Goal: Information Seeking & Learning: Learn about a topic

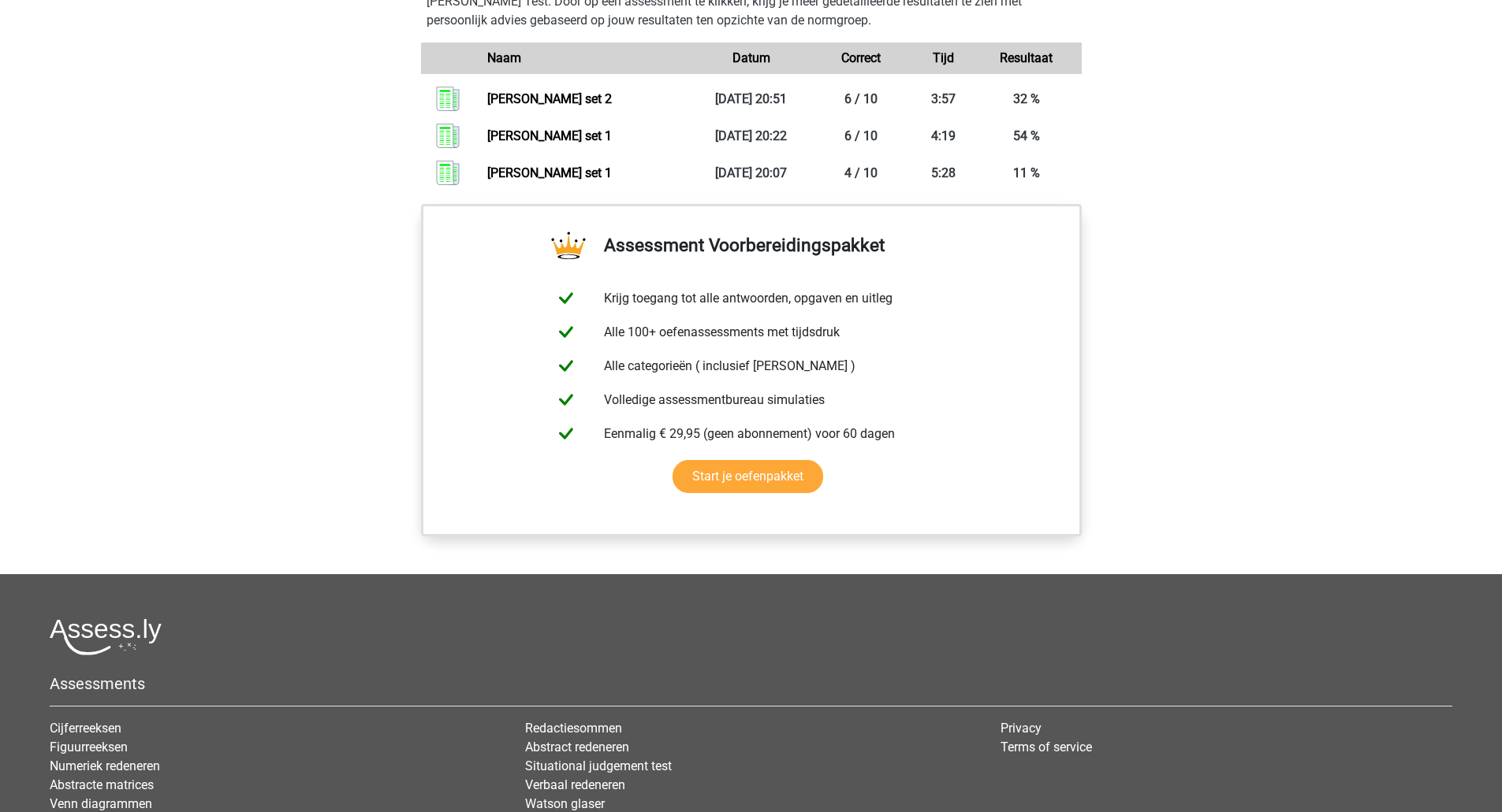
scroll to position [888, 0]
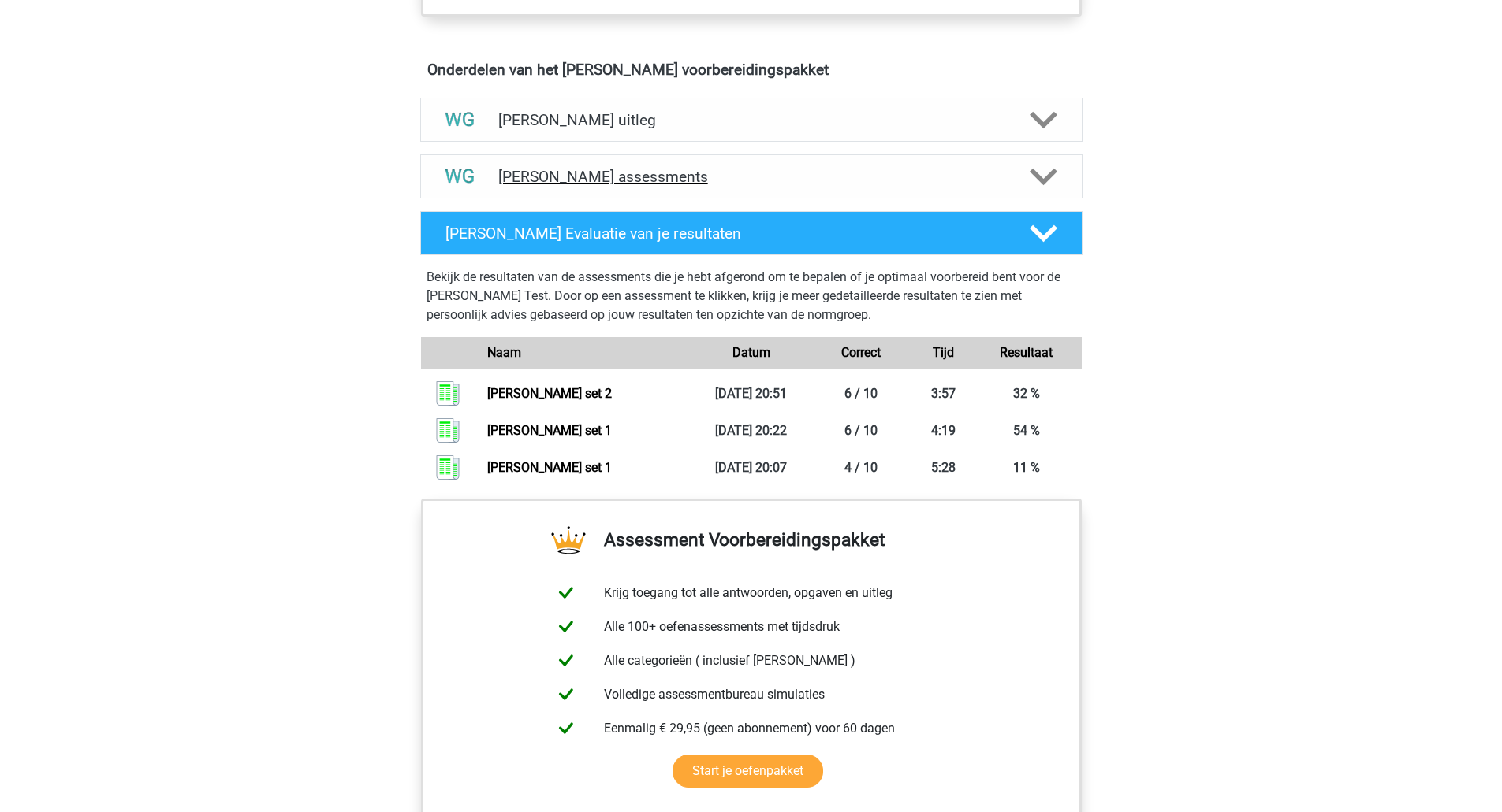
click at [1043, 172] on icon at bounding box center [1043, 177] width 27 height 27
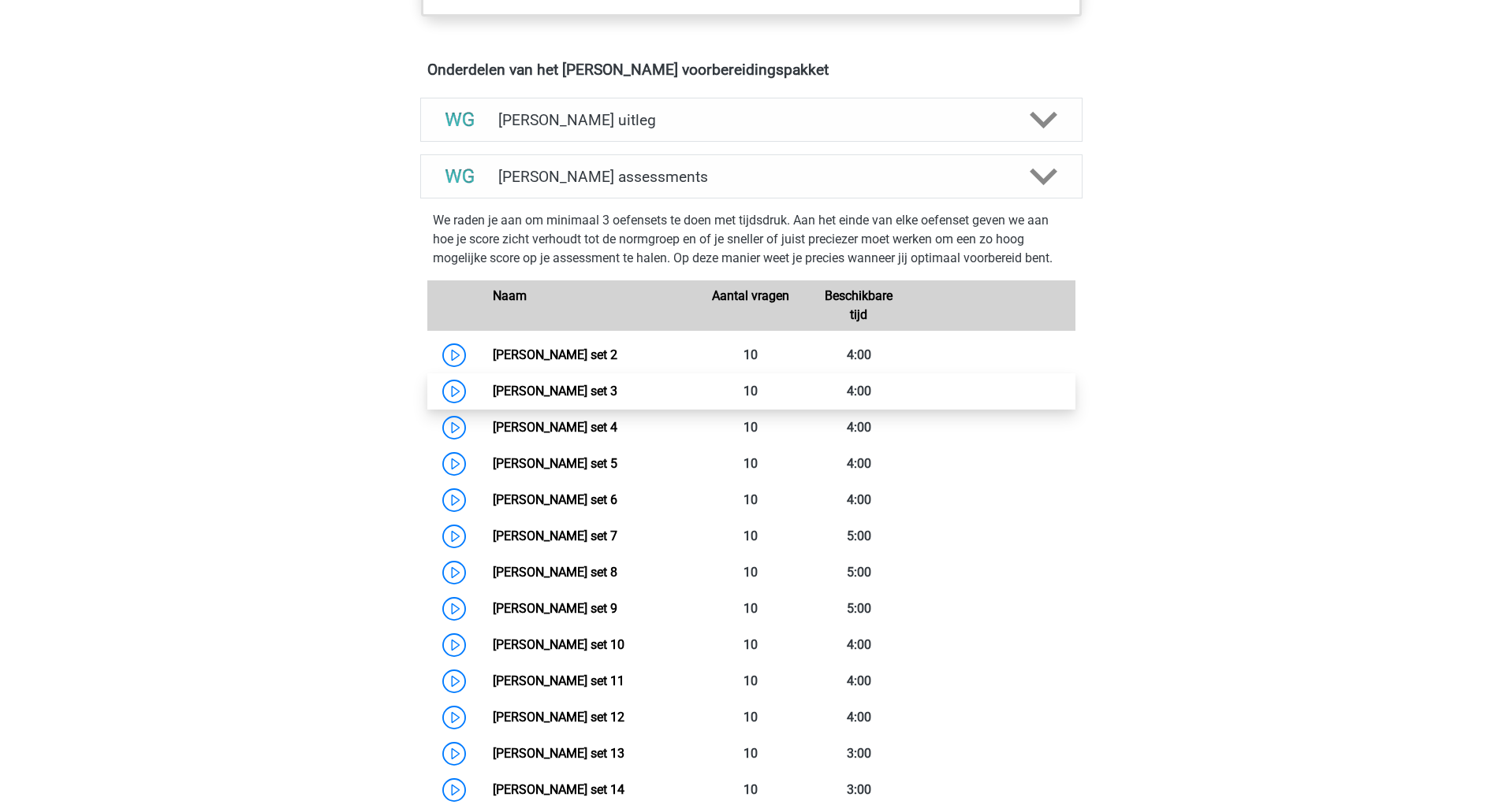
click at [493, 389] on link "Watson Glaser set 3" at bounding box center [555, 391] width 125 height 15
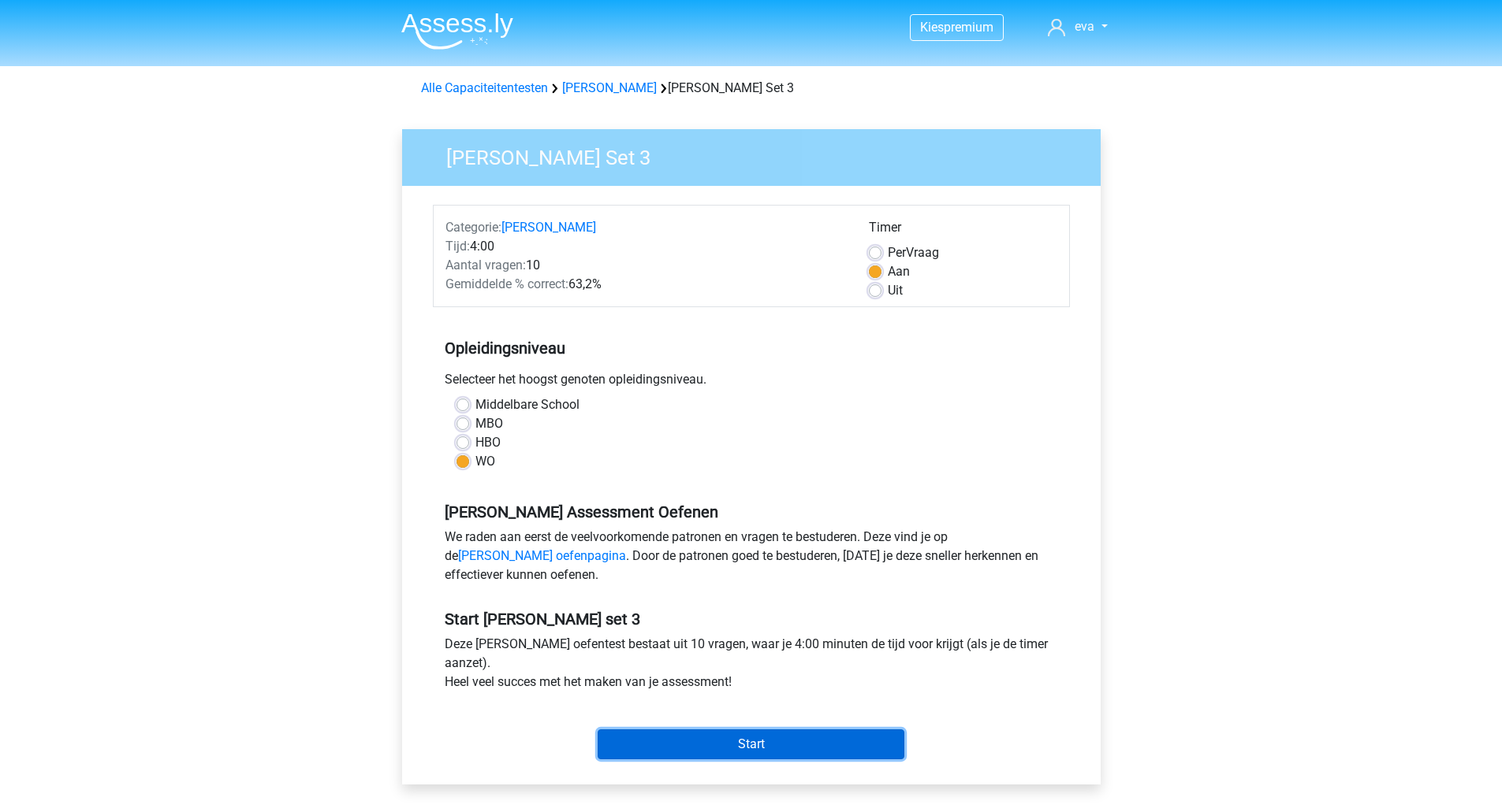
click at [767, 747] on input "Start" at bounding box center [750, 745] width 307 height 30
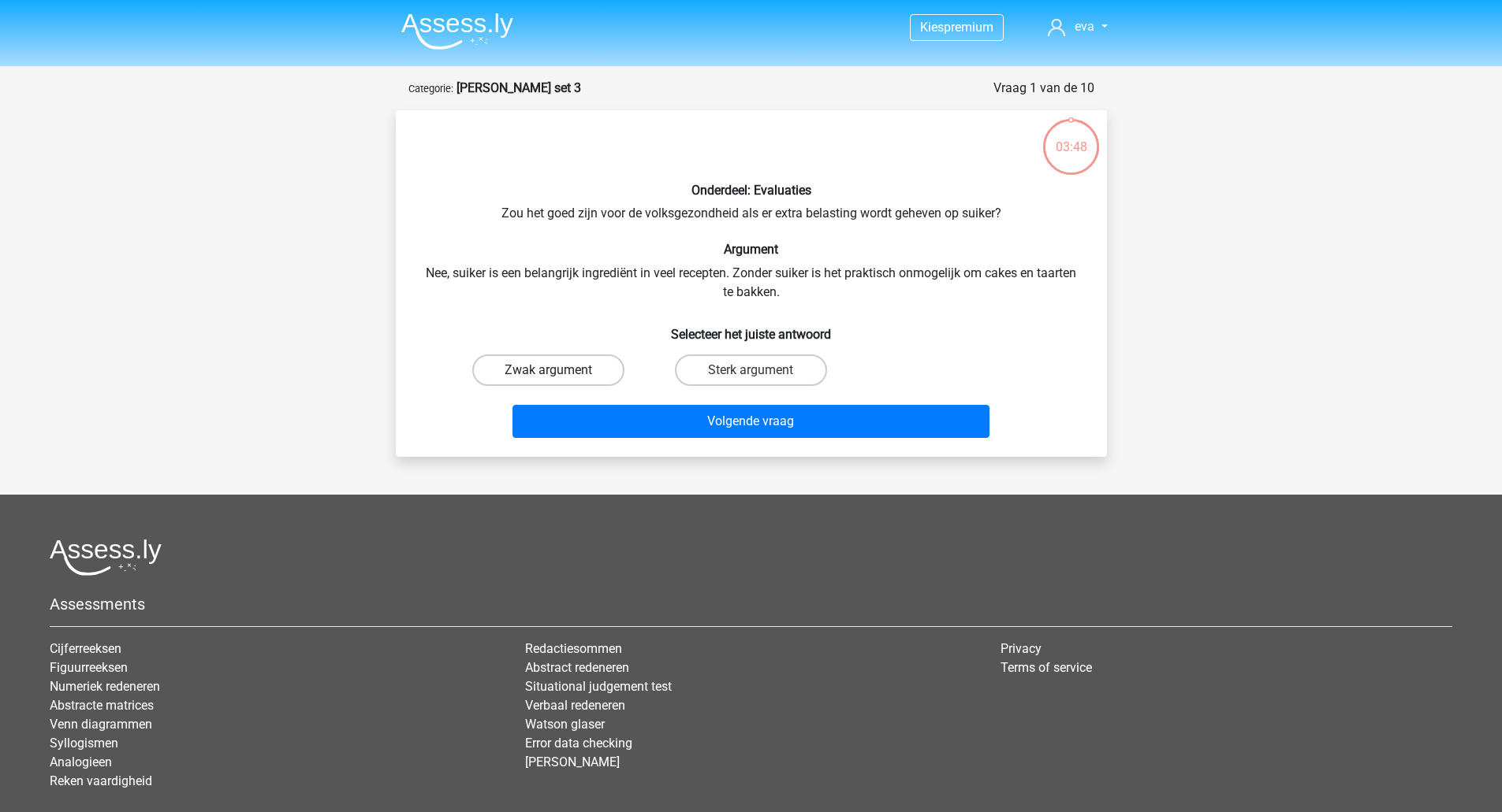
click at [559, 369] on label "Zwak argument" at bounding box center [548, 369] width 152 height 31
click at [558, 370] on input "Zwak argument" at bounding box center [553, 375] width 10 height 10
radio input "true"
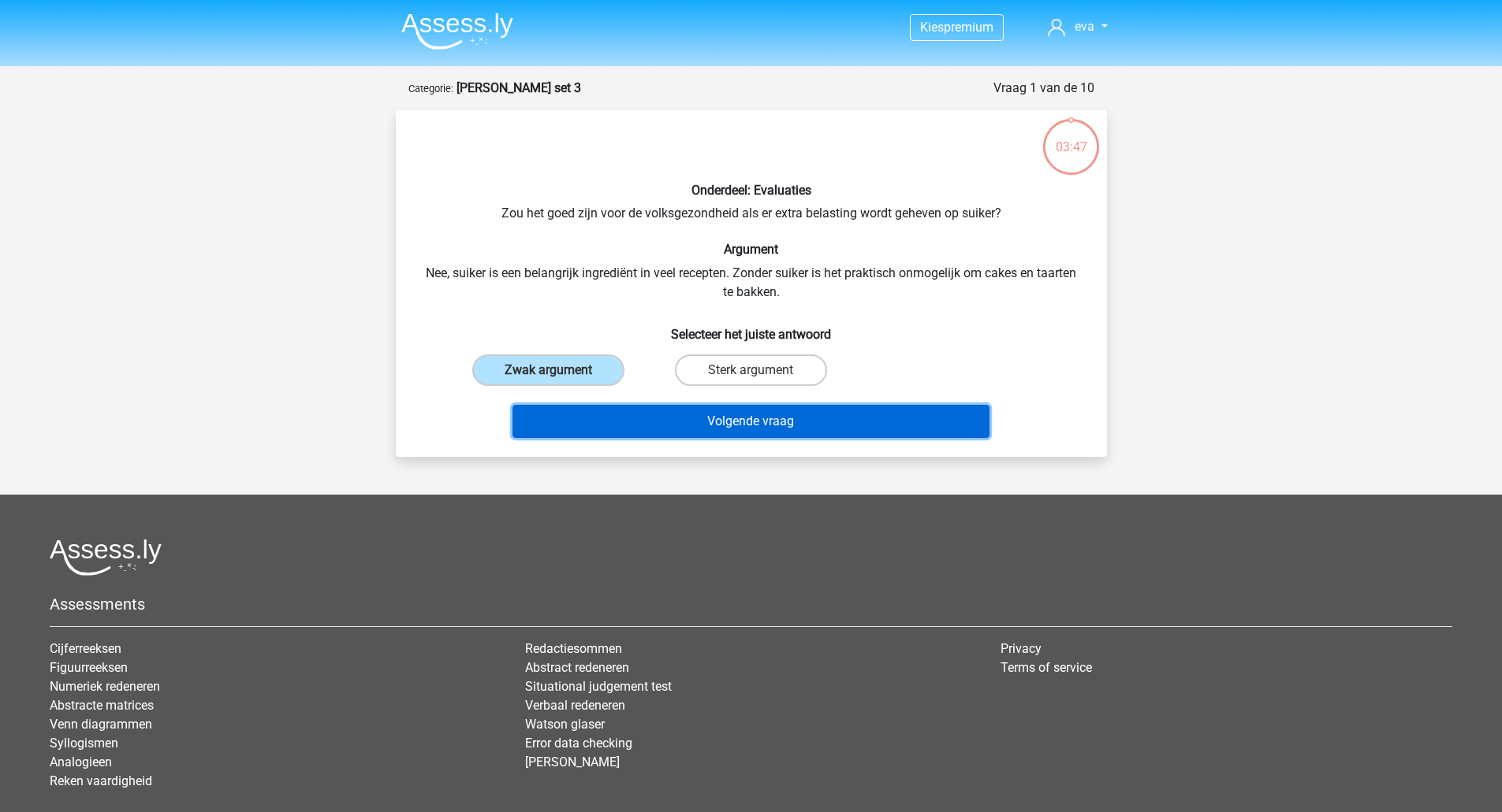
click at [665, 421] on button "Volgende vraag" at bounding box center [750, 421] width 477 height 33
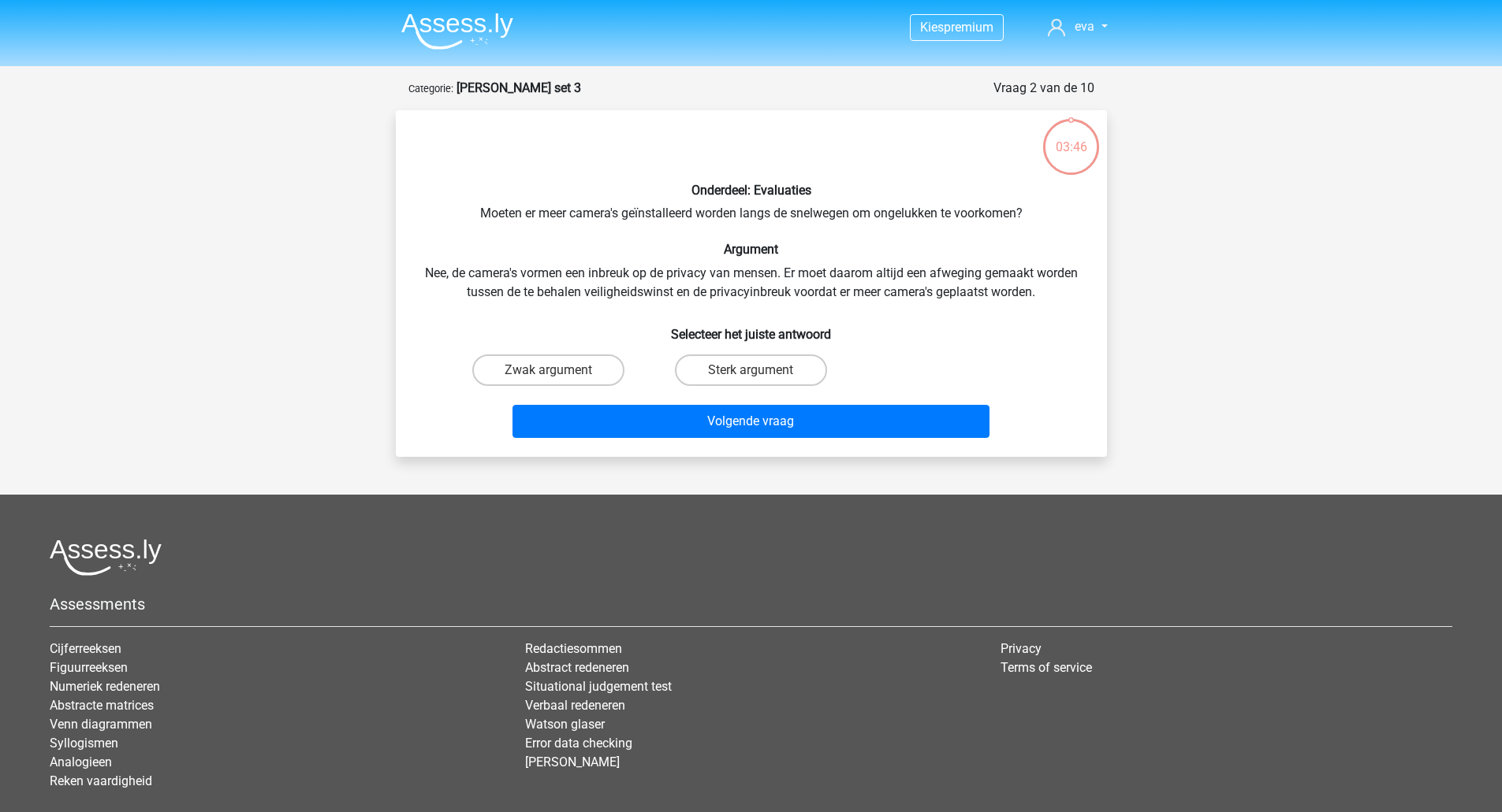
scroll to position [78, 0]
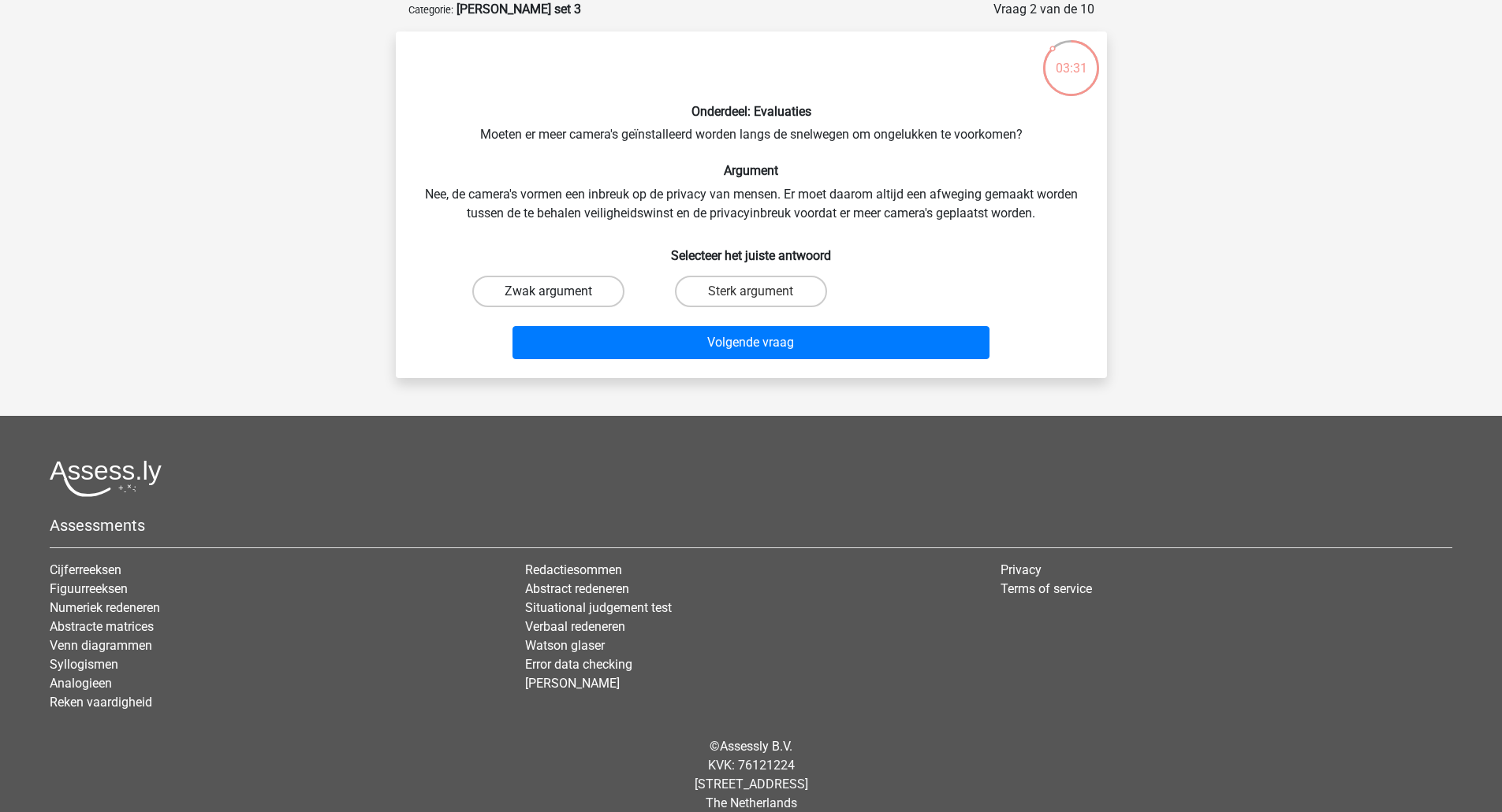
click at [522, 289] on label "Zwak argument" at bounding box center [548, 291] width 152 height 31
click at [548, 292] on input "Zwak argument" at bounding box center [553, 296] width 10 height 10
radio input "true"
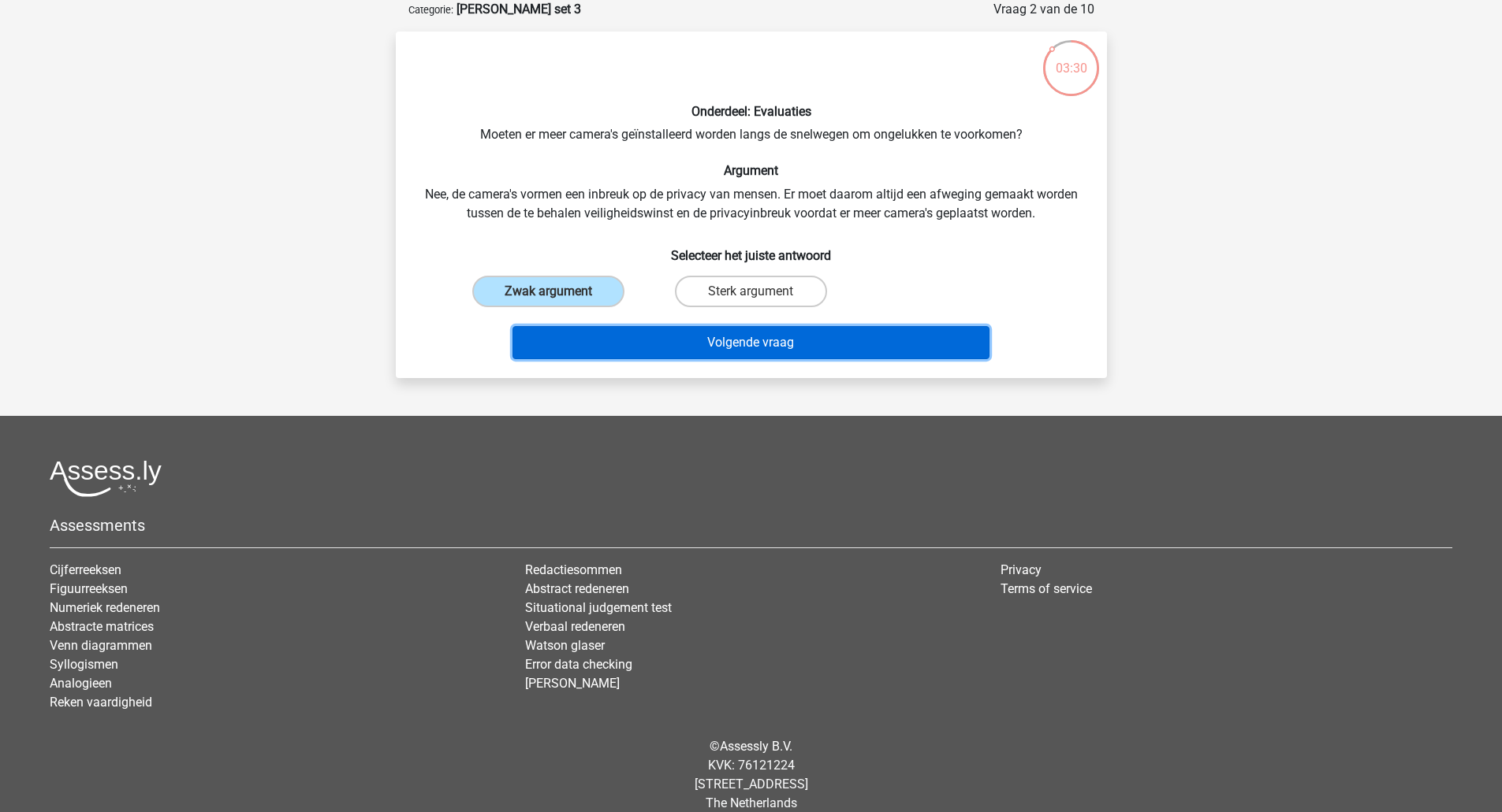
click at [662, 339] on button "Volgende vraag" at bounding box center [750, 342] width 477 height 33
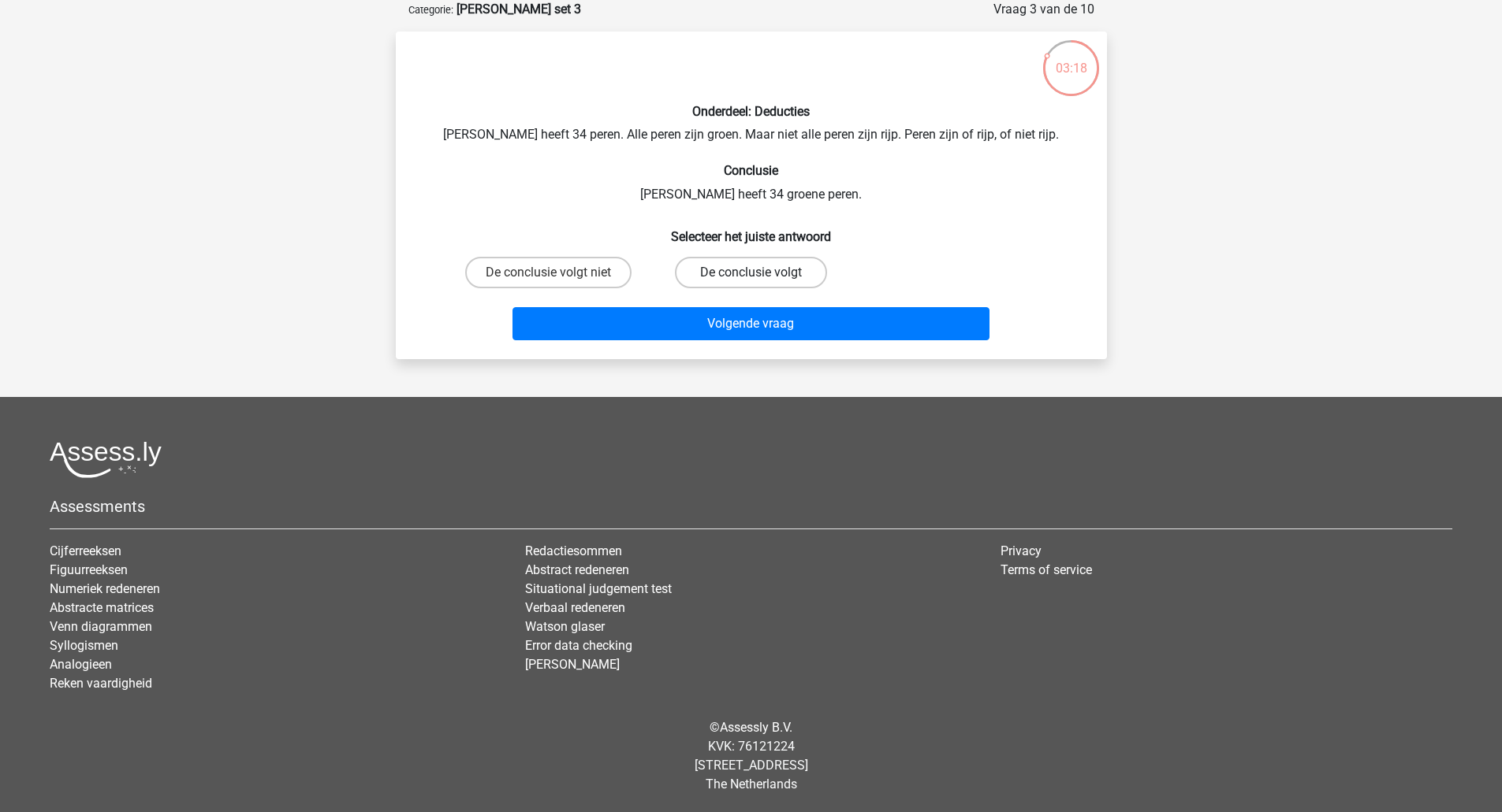
click at [699, 270] on label "De conclusie volgt" at bounding box center [750, 272] width 152 height 31
click at [750, 273] on input "De conclusie volgt" at bounding box center [755, 278] width 10 height 10
radio input "true"
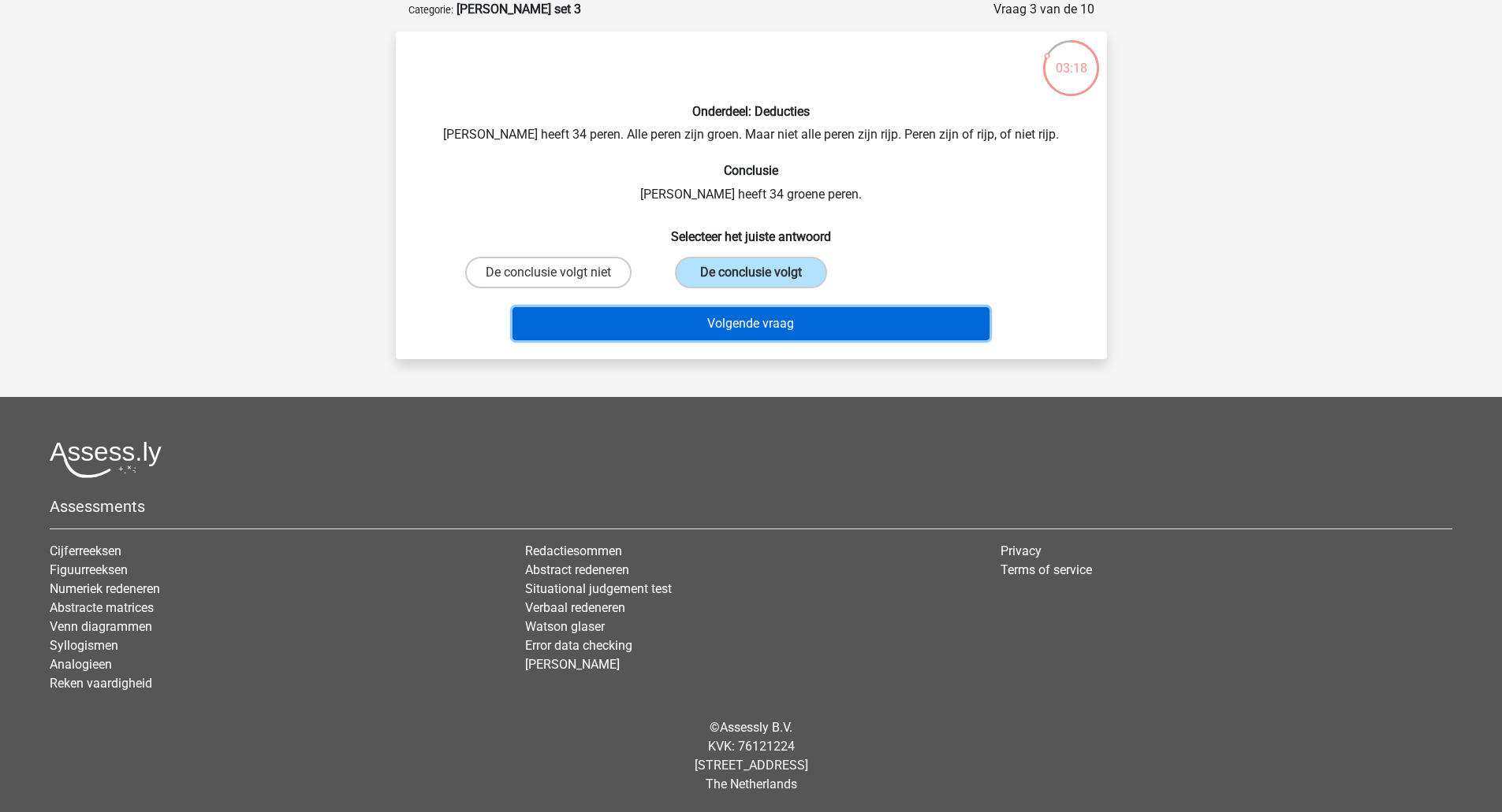
click at [682, 326] on button "Volgende vraag" at bounding box center [750, 323] width 477 height 33
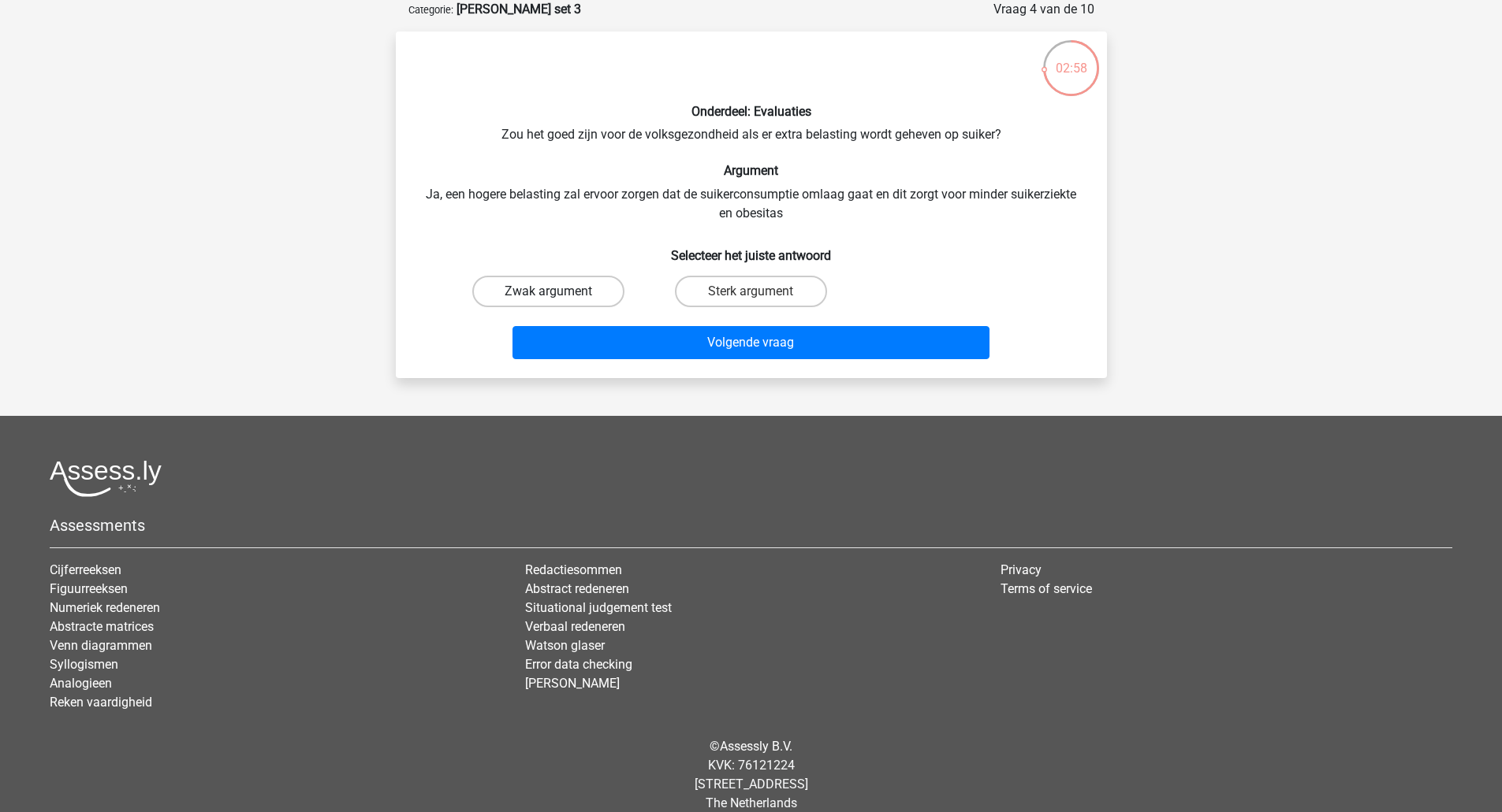
click at [596, 294] on label "Zwak argument" at bounding box center [548, 291] width 152 height 31
click at [558, 294] on input "Zwak argument" at bounding box center [553, 296] width 10 height 10
radio input "true"
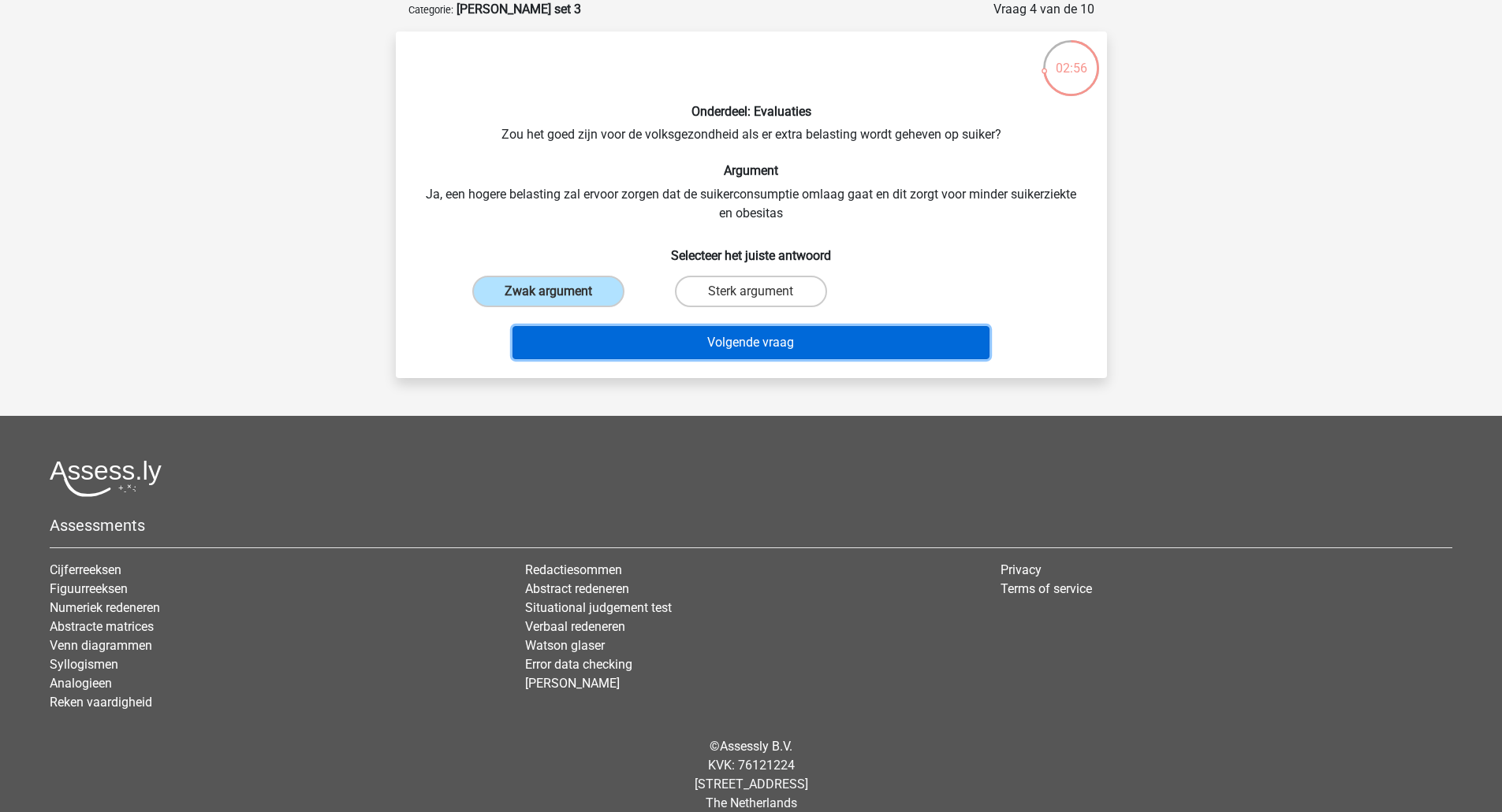
click at [691, 339] on button "Volgende vraag" at bounding box center [750, 342] width 477 height 33
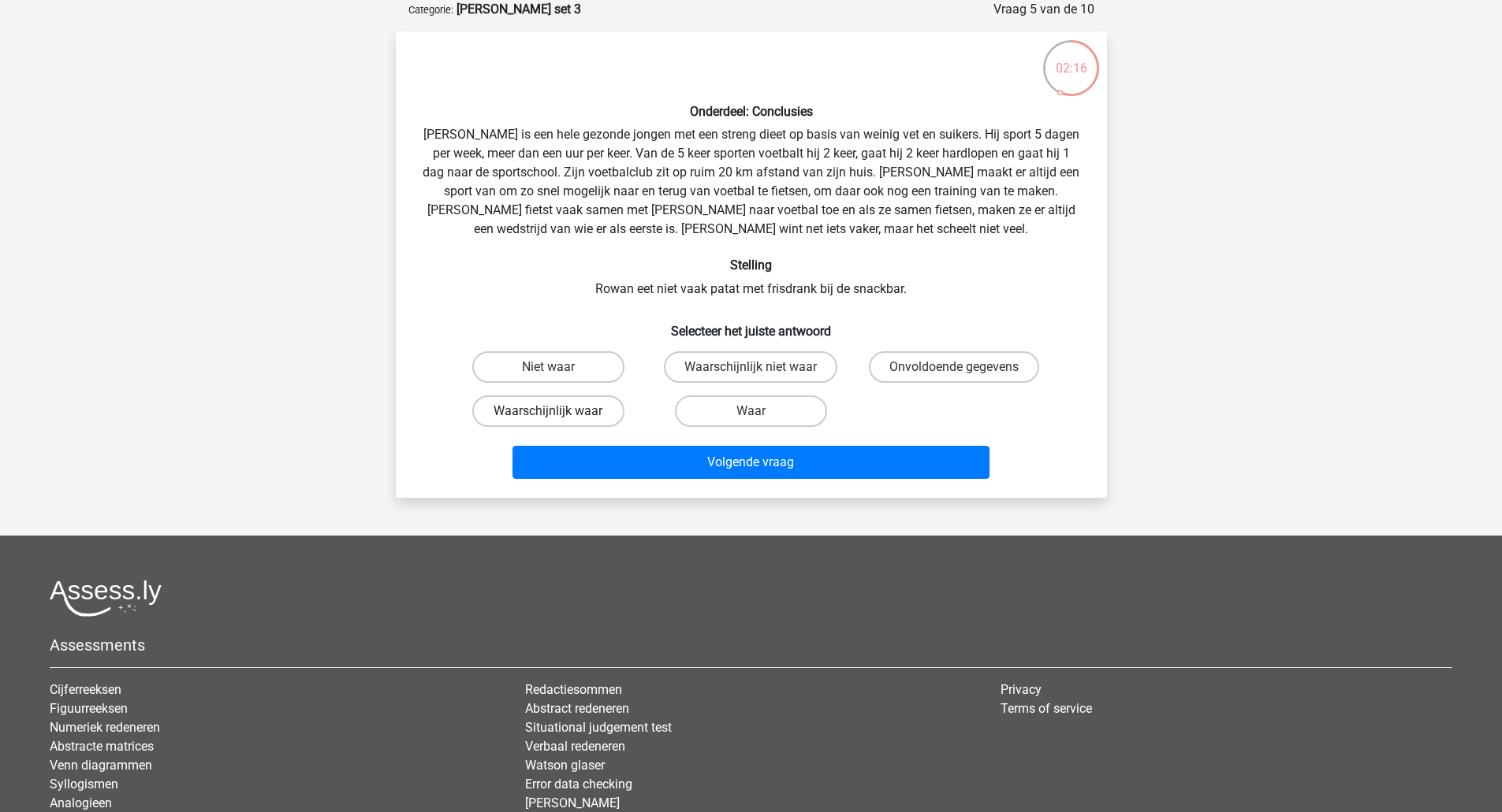
click at [560, 412] on label "Waarschijnlijk waar" at bounding box center [548, 411] width 152 height 31
click at [558, 412] on input "Waarschijnlijk waar" at bounding box center [553, 416] width 10 height 10
radio input "true"
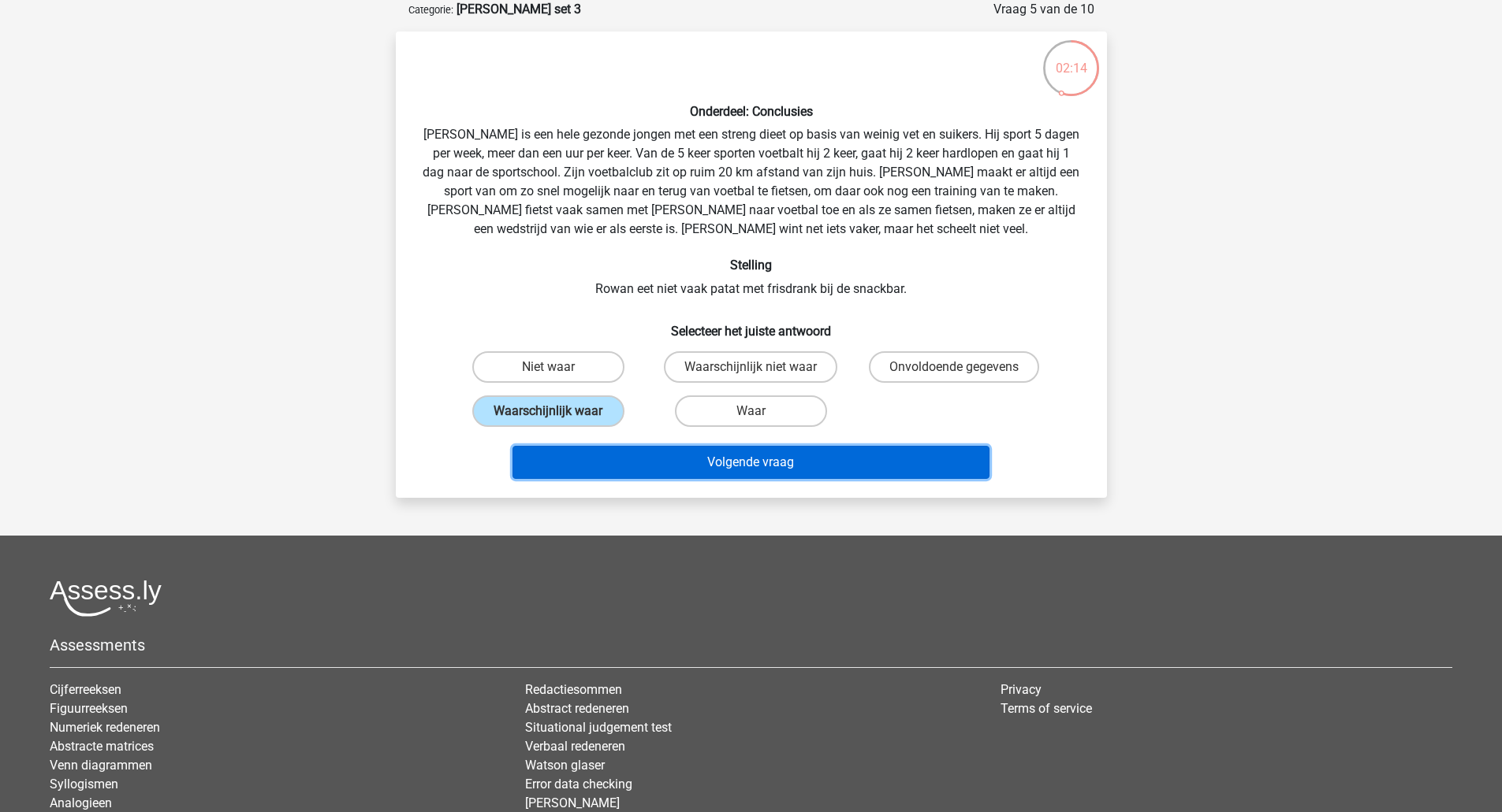
click at [675, 461] on button "Volgende vraag" at bounding box center [750, 462] width 477 height 33
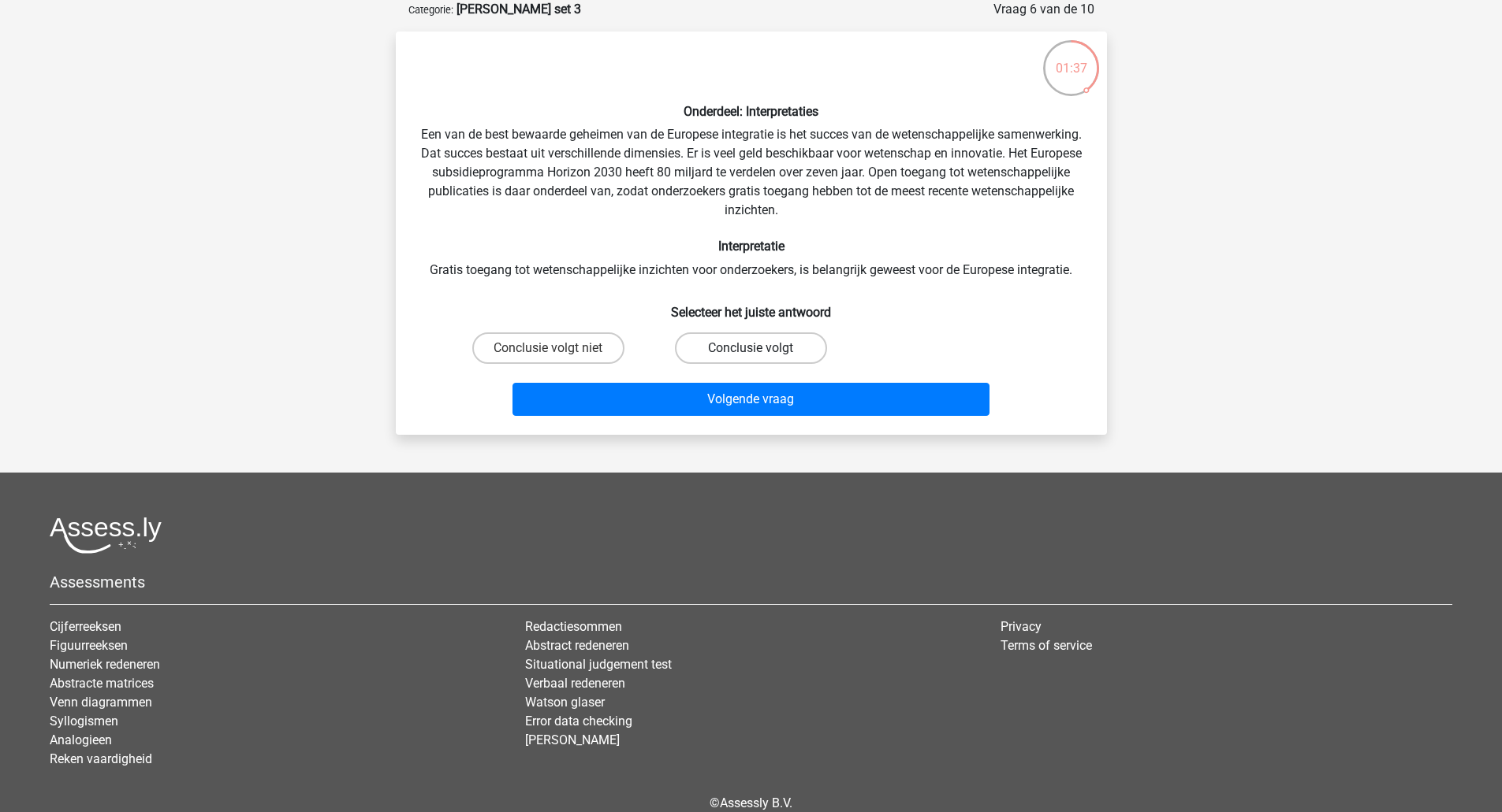
click at [688, 340] on label "Conclusie volgt" at bounding box center [750, 347] width 152 height 31
click at [750, 348] on input "Conclusie volgt" at bounding box center [755, 353] width 10 height 10
radio input "true"
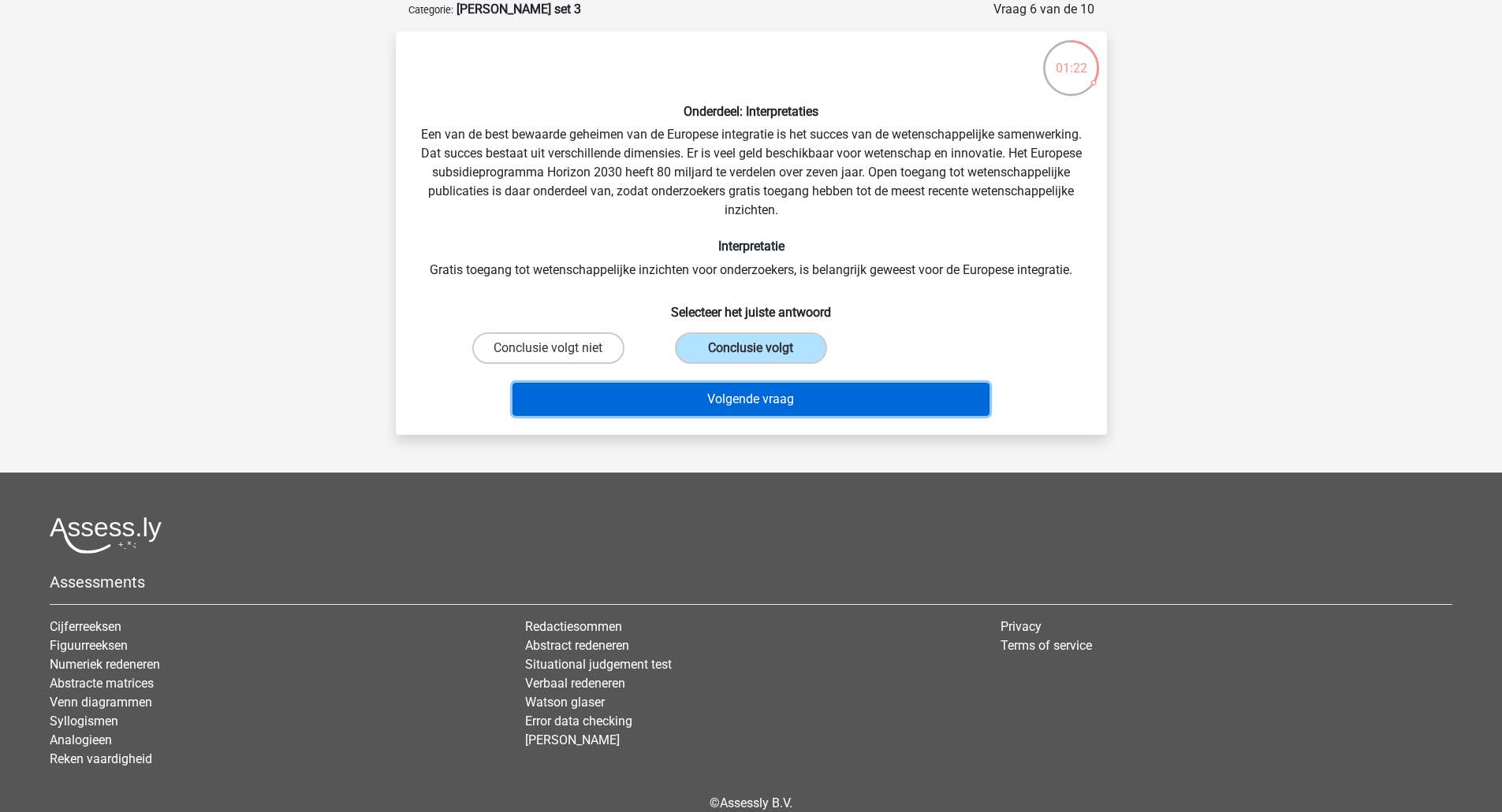
click at [678, 393] on button "Volgende vraag" at bounding box center [750, 399] width 477 height 33
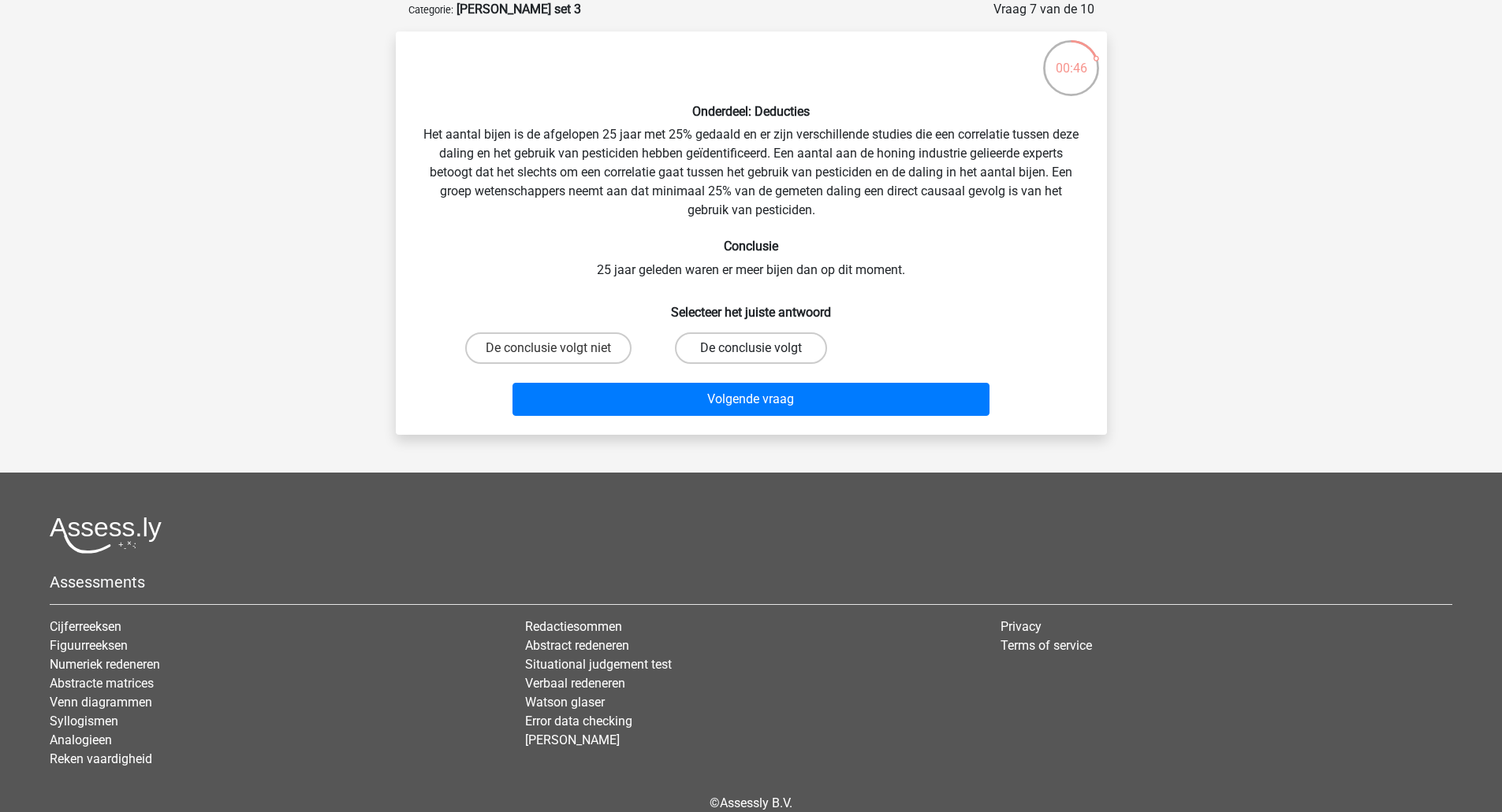
click at [709, 356] on label "De conclusie volgt" at bounding box center [750, 347] width 152 height 31
click at [750, 356] on input "De conclusie volgt" at bounding box center [755, 353] width 10 height 10
radio input "true"
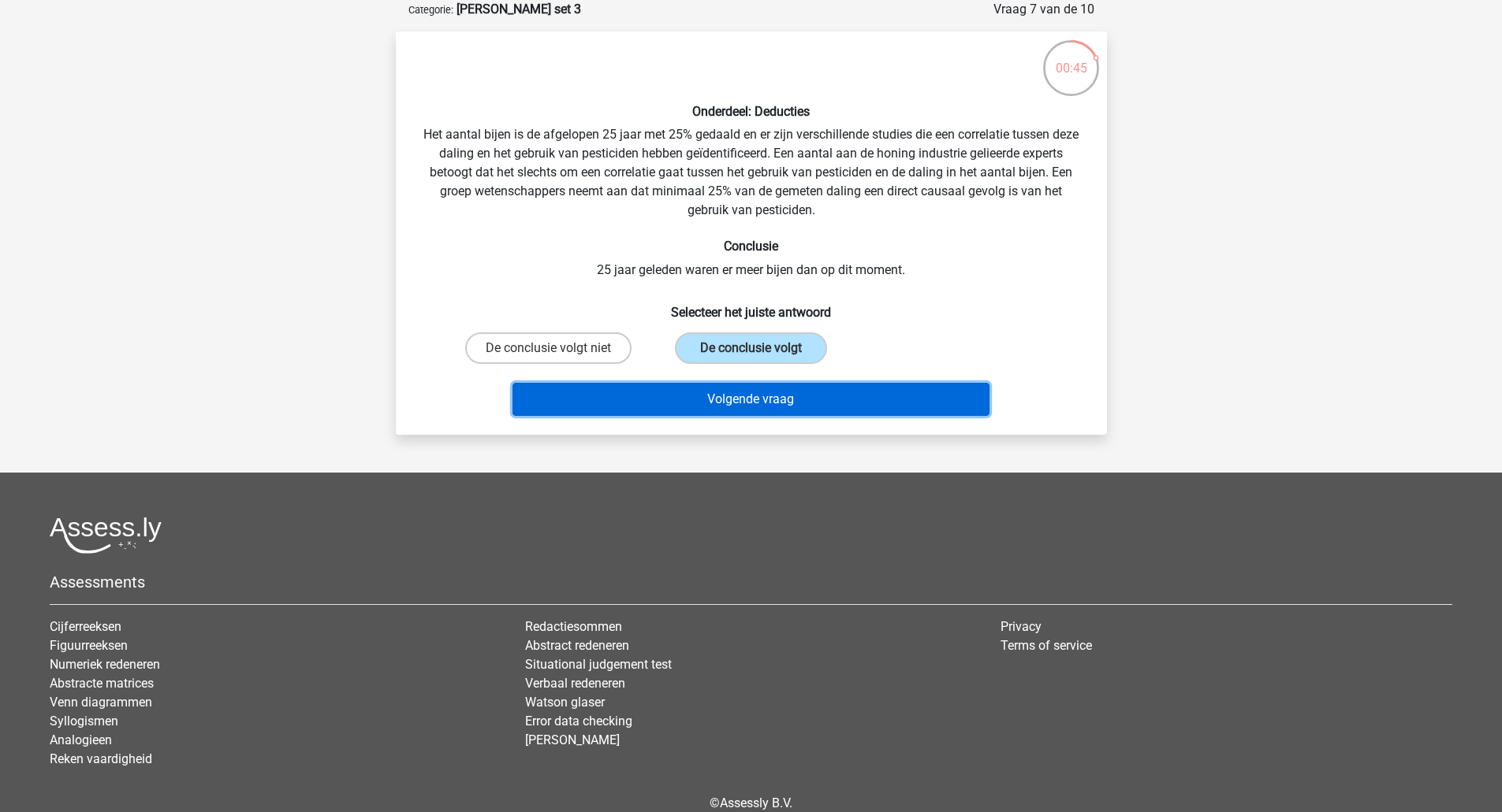
click at [704, 404] on button "Volgende vraag" at bounding box center [750, 399] width 477 height 33
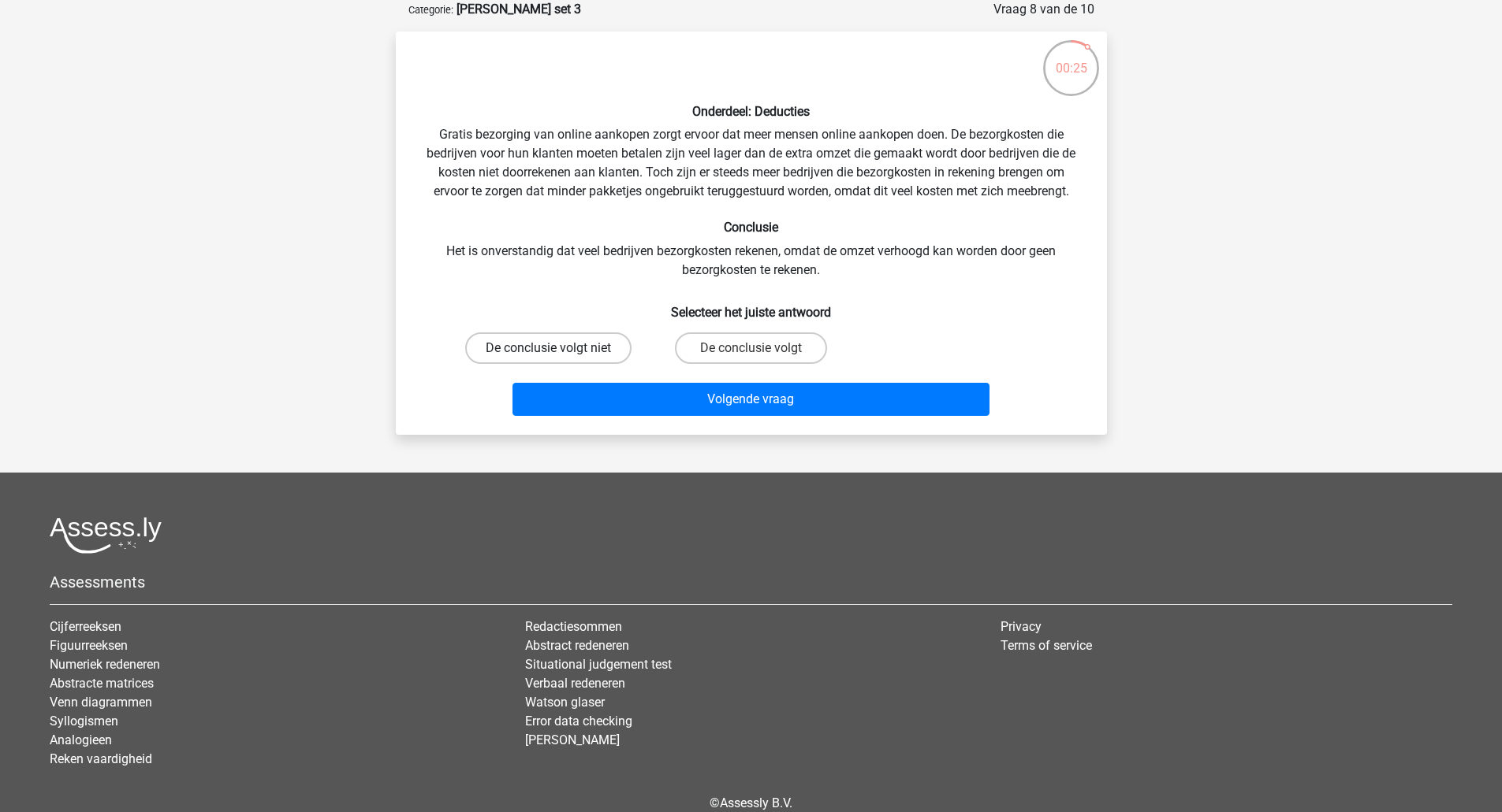
click at [588, 355] on label "De conclusie volgt niet" at bounding box center [548, 347] width 166 height 31
click at [558, 355] on input "De conclusie volgt niet" at bounding box center [553, 353] width 10 height 10
radio input "true"
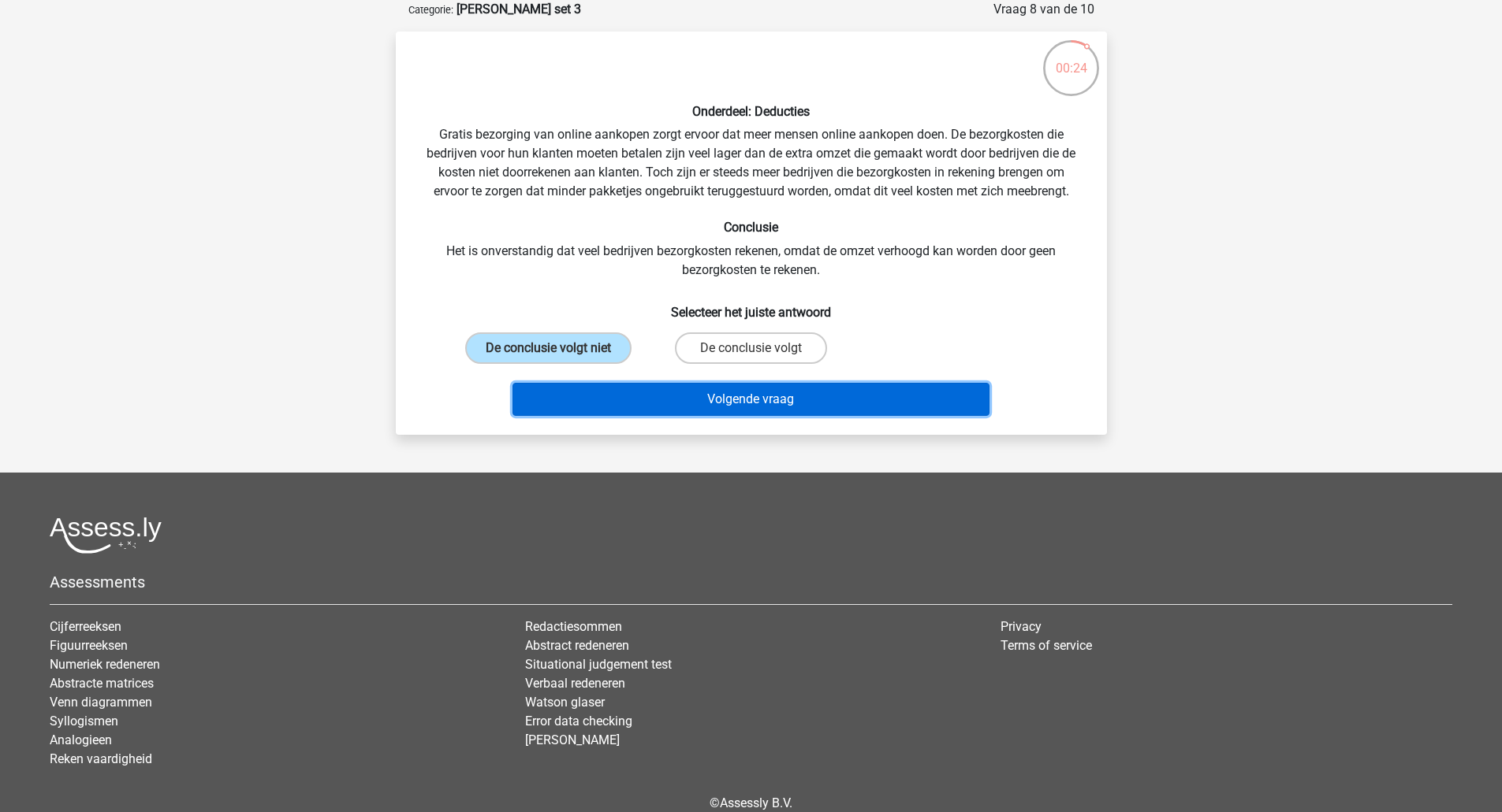
click at [617, 400] on button "Volgende vraag" at bounding box center [750, 399] width 477 height 33
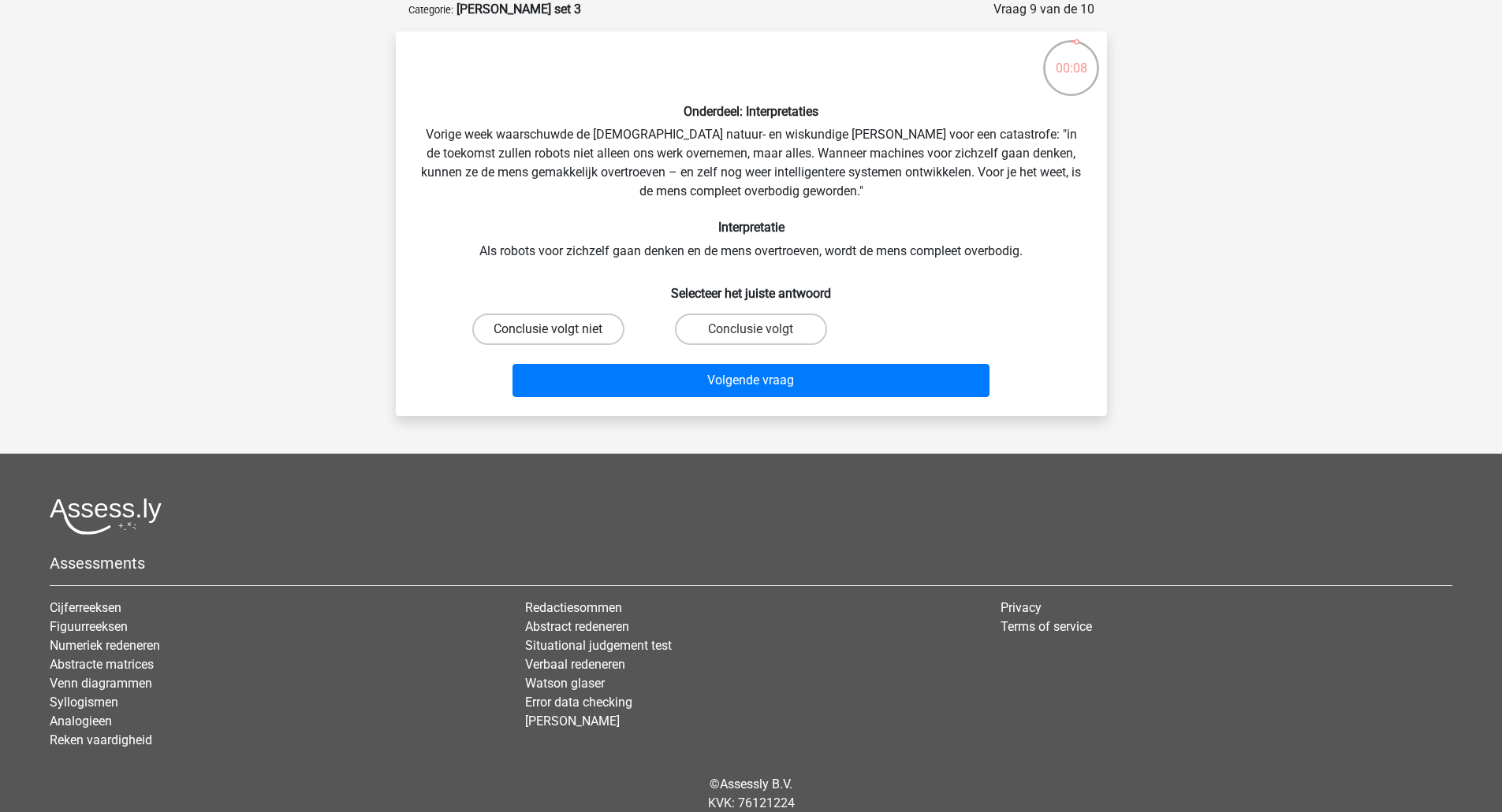
click at [565, 333] on label "Conclusie volgt niet" at bounding box center [548, 329] width 152 height 31
click at [558, 333] on input "Conclusie volgt niet" at bounding box center [553, 334] width 10 height 10
radio input "true"
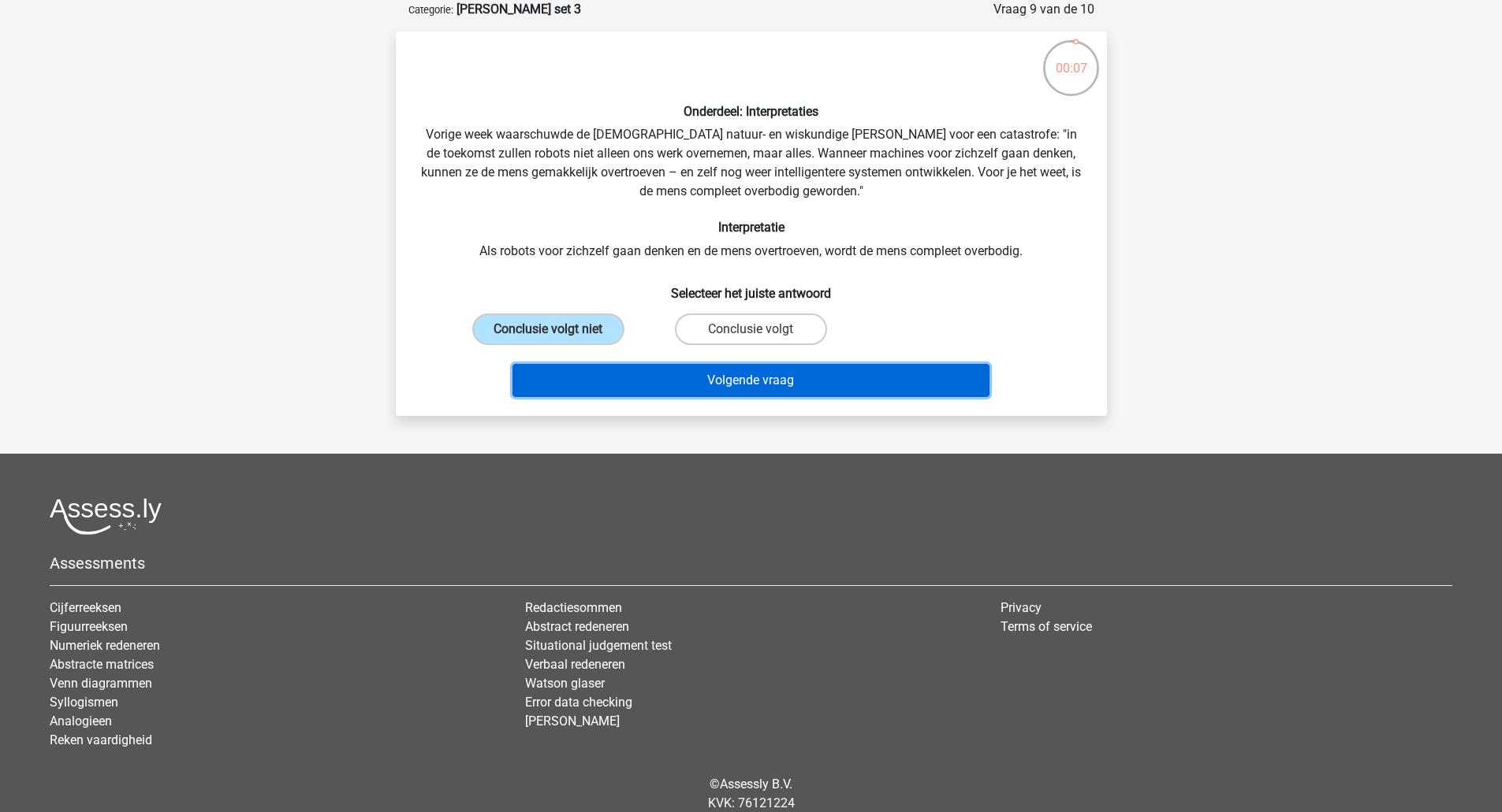
click at [621, 374] on button "Volgende vraag" at bounding box center [750, 381] width 477 height 33
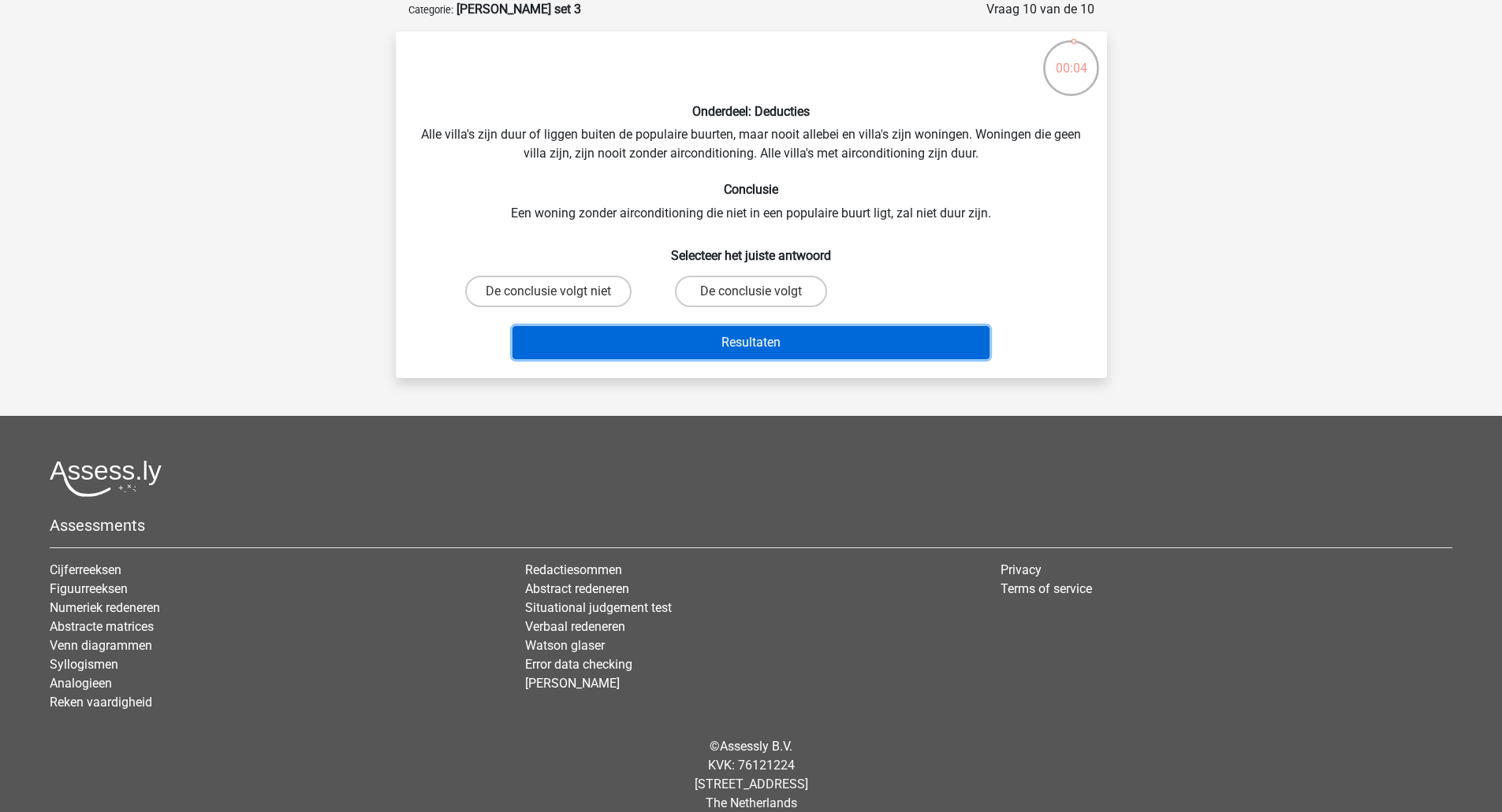
click at [733, 337] on button "Resultaten" at bounding box center [750, 342] width 477 height 33
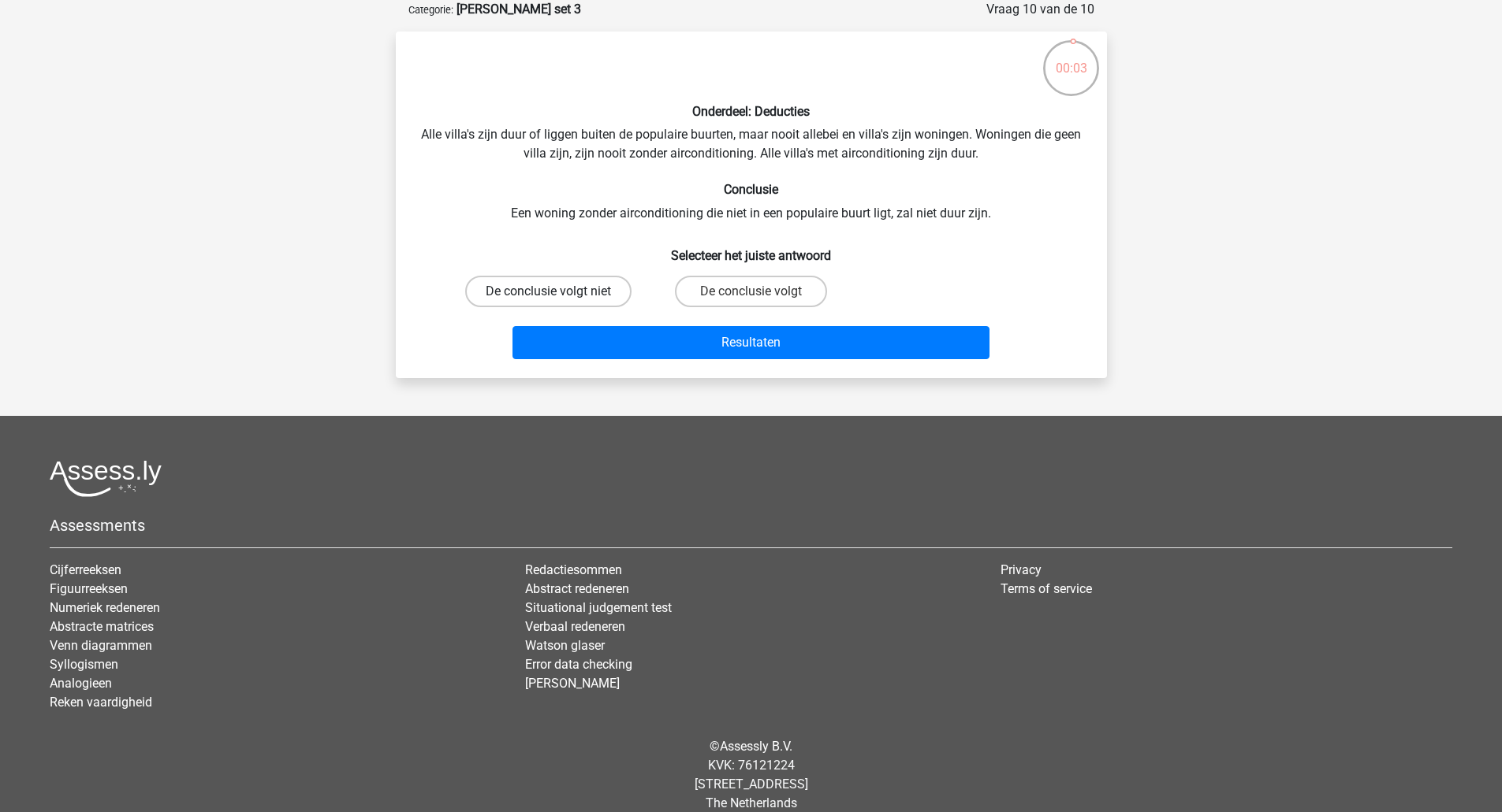
click at [610, 291] on label "De conclusie volgt niet" at bounding box center [548, 291] width 166 height 31
click at [558, 292] on input "De conclusie volgt niet" at bounding box center [553, 296] width 10 height 10
radio input "true"
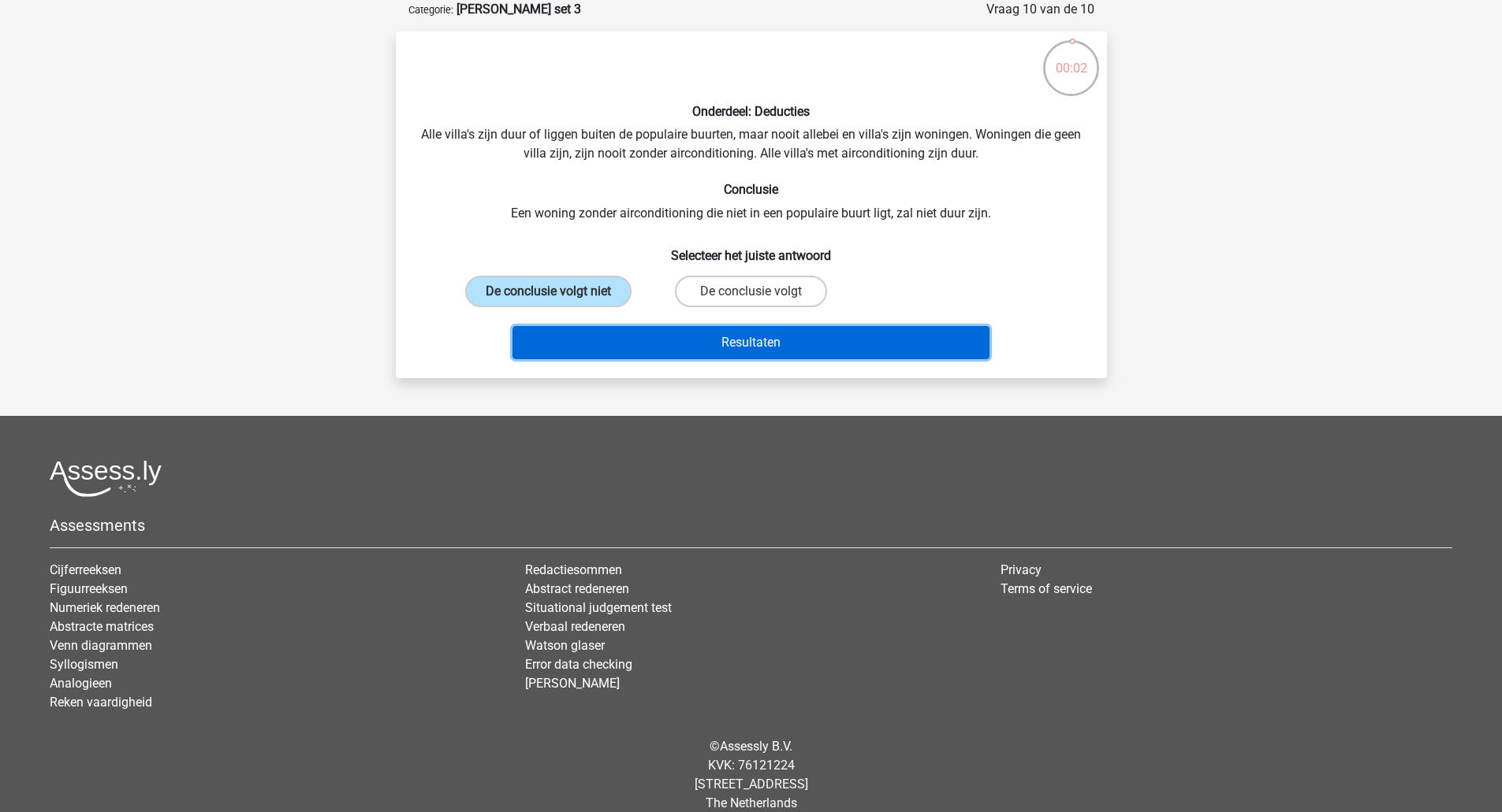
click at [645, 343] on button "Resultaten" at bounding box center [750, 342] width 477 height 33
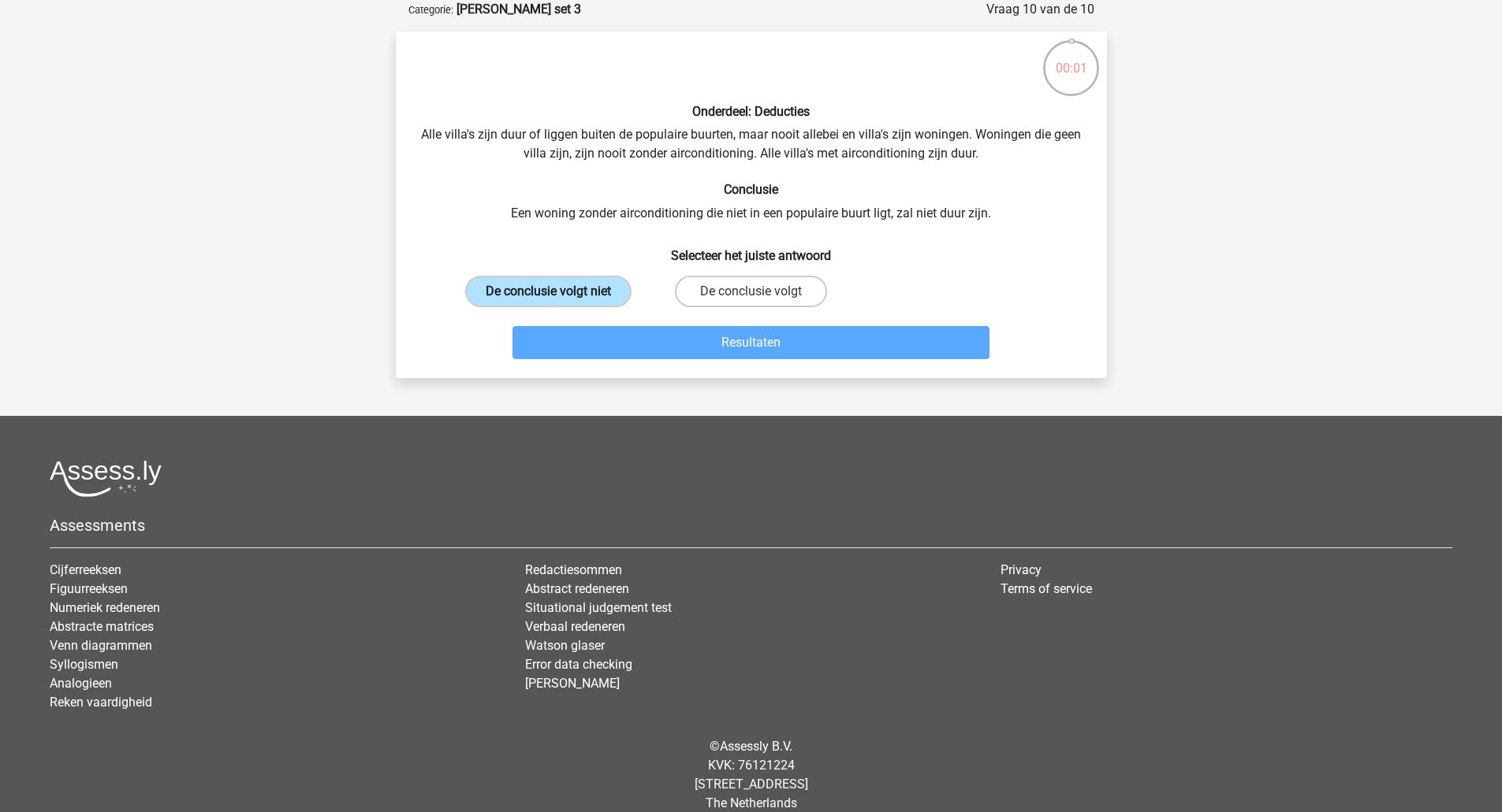
click at [584, 288] on label "De conclusie volgt niet" at bounding box center [548, 291] width 166 height 31
click at [558, 292] on input "De conclusie volgt niet" at bounding box center [553, 296] width 10 height 10
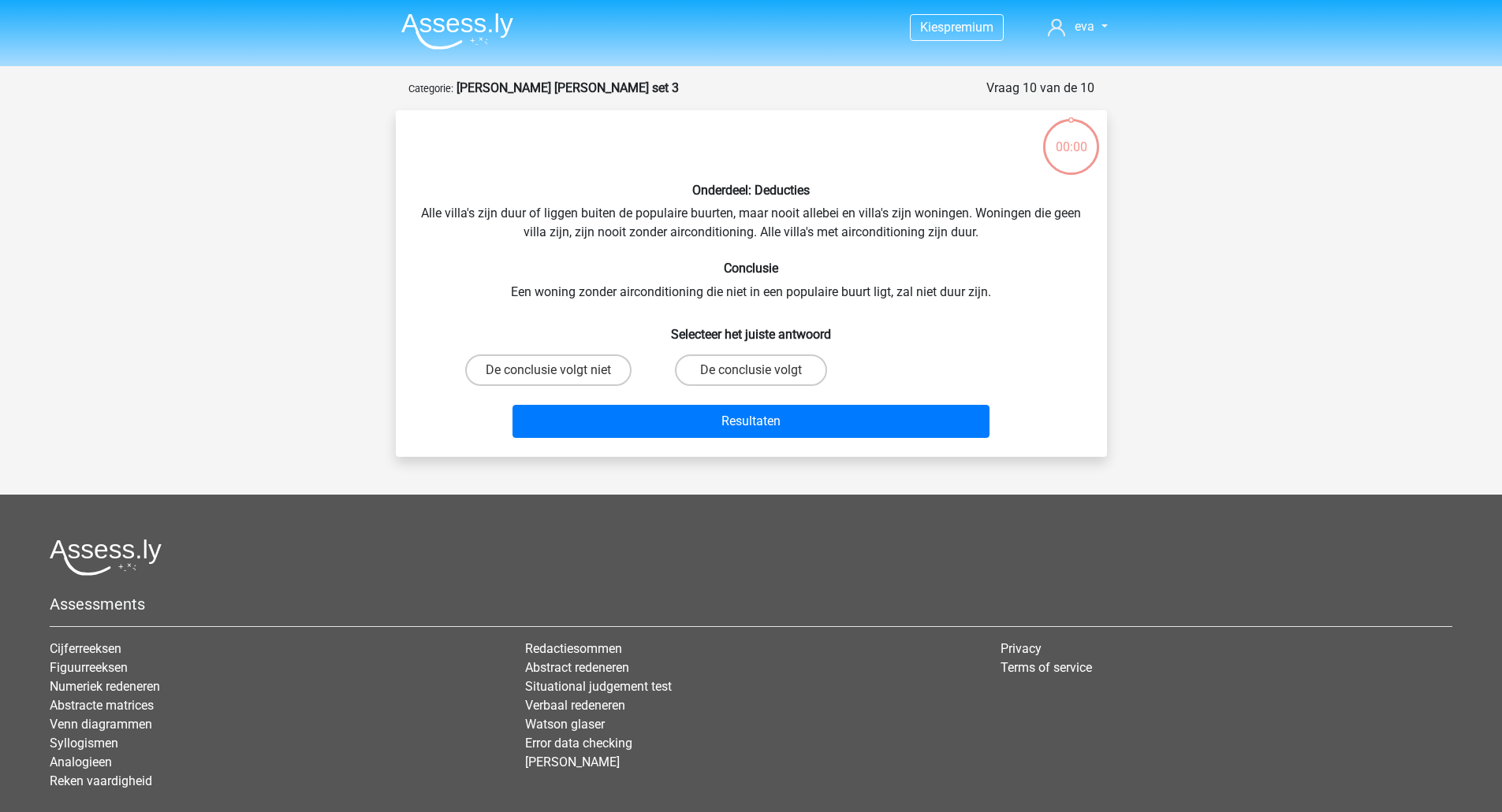
scroll to position [78, 0]
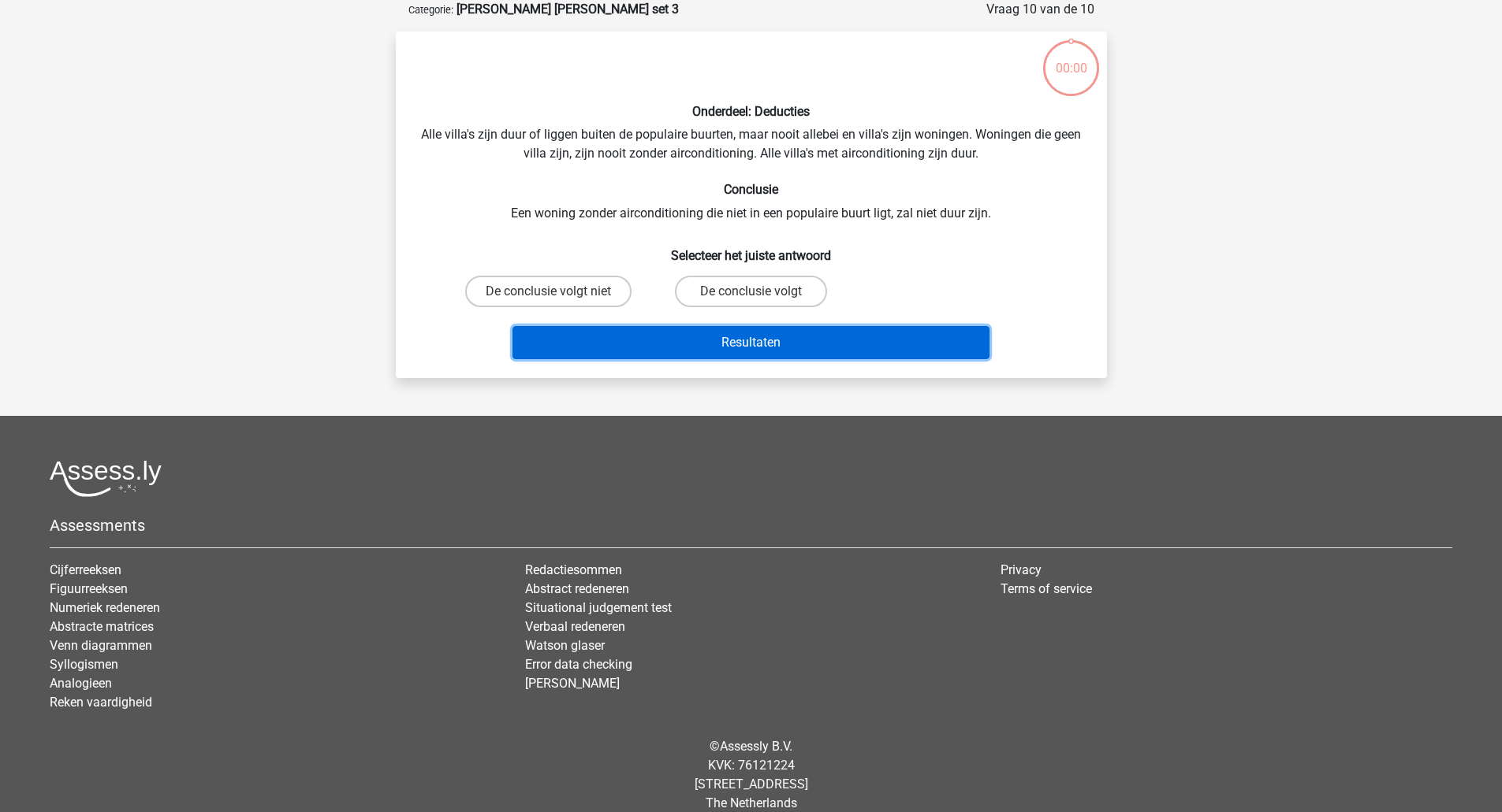
click at [739, 346] on button "Resultaten" at bounding box center [750, 342] width 477 height 33
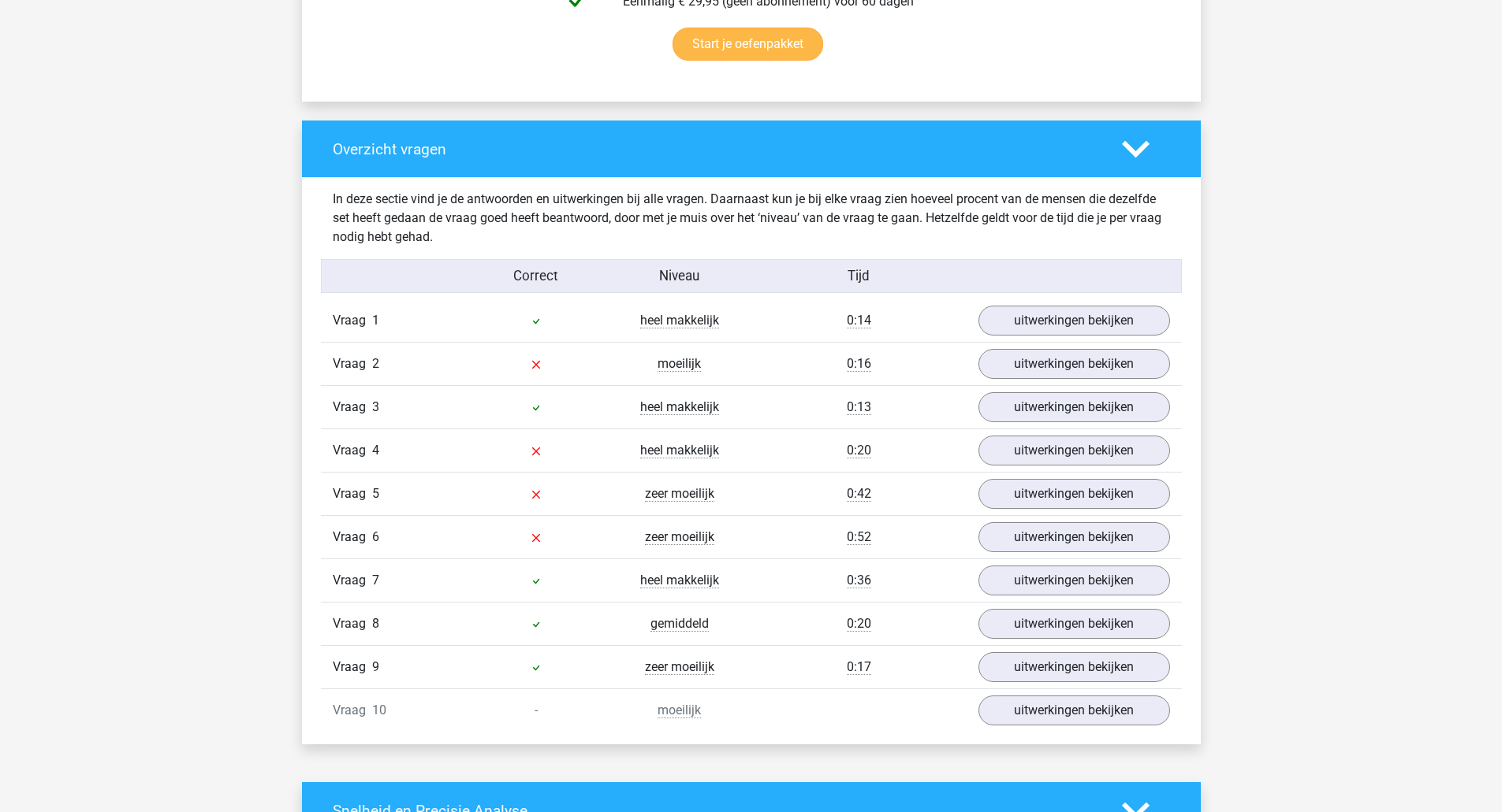
scroll to position [1103, 0]
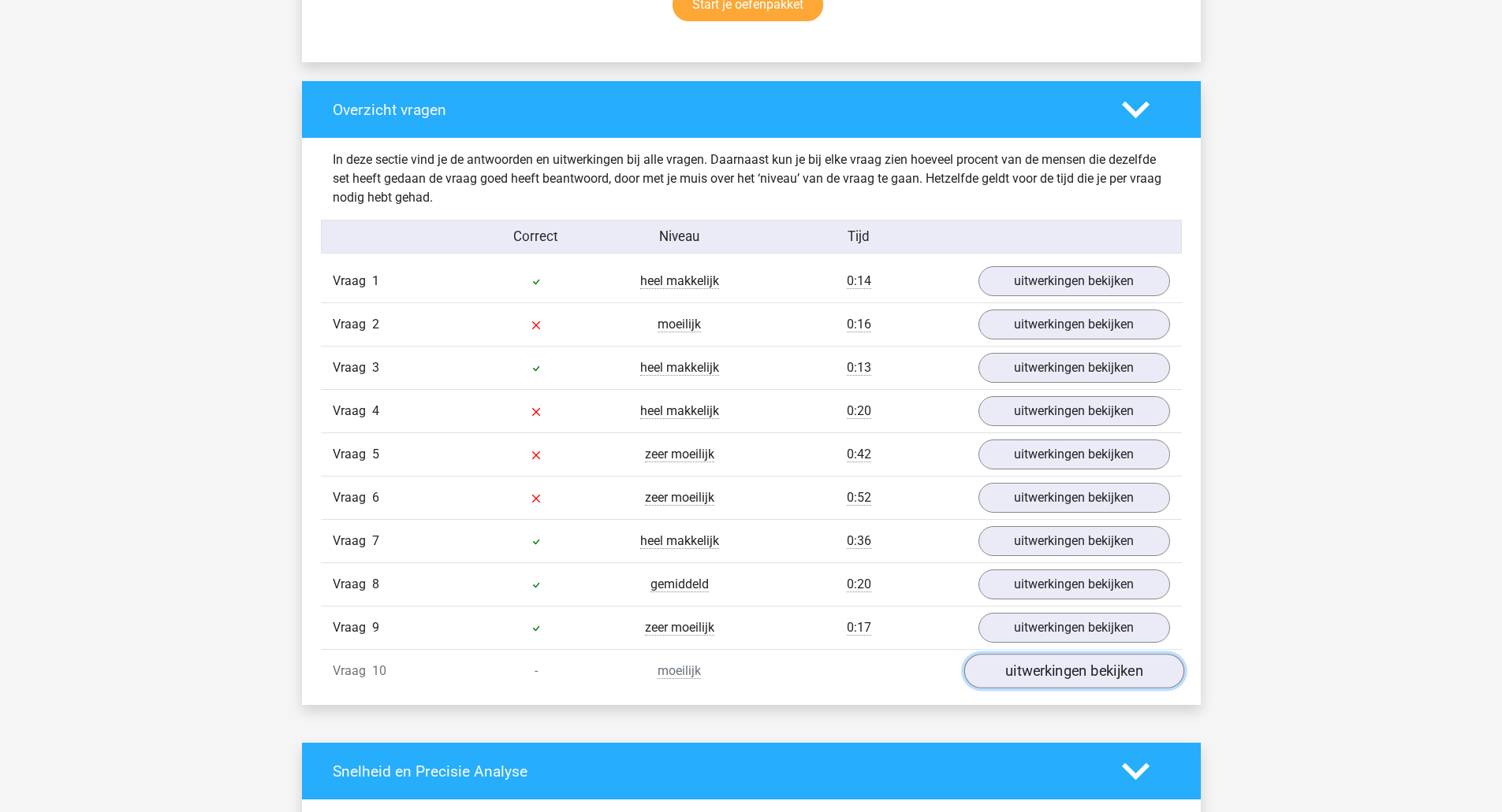
click at [1062, 673] on link "uitwerkingen bekijken" at bounding box center [1073, 671] width 220 height 35
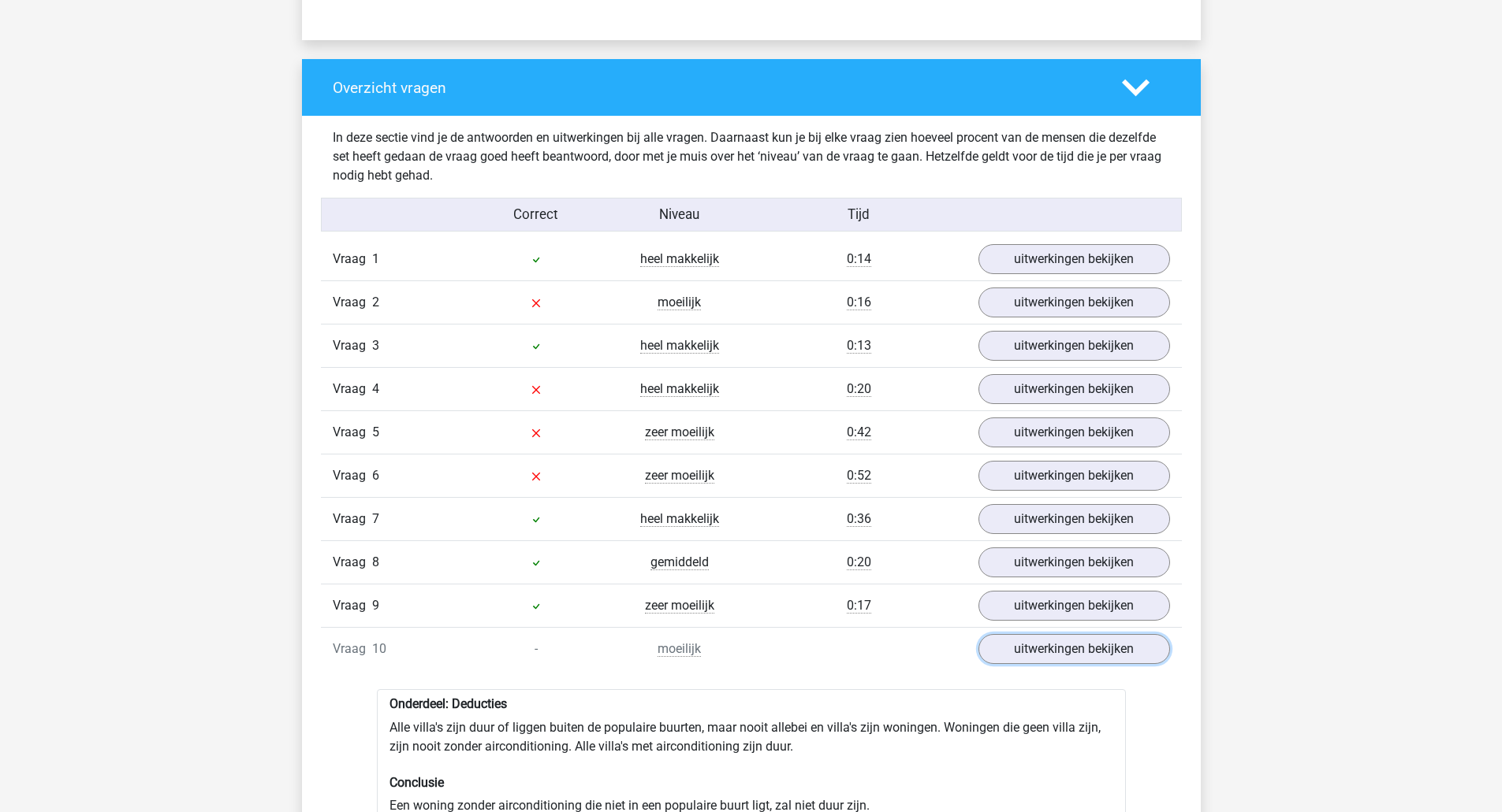
scroll to position [1024, 0]
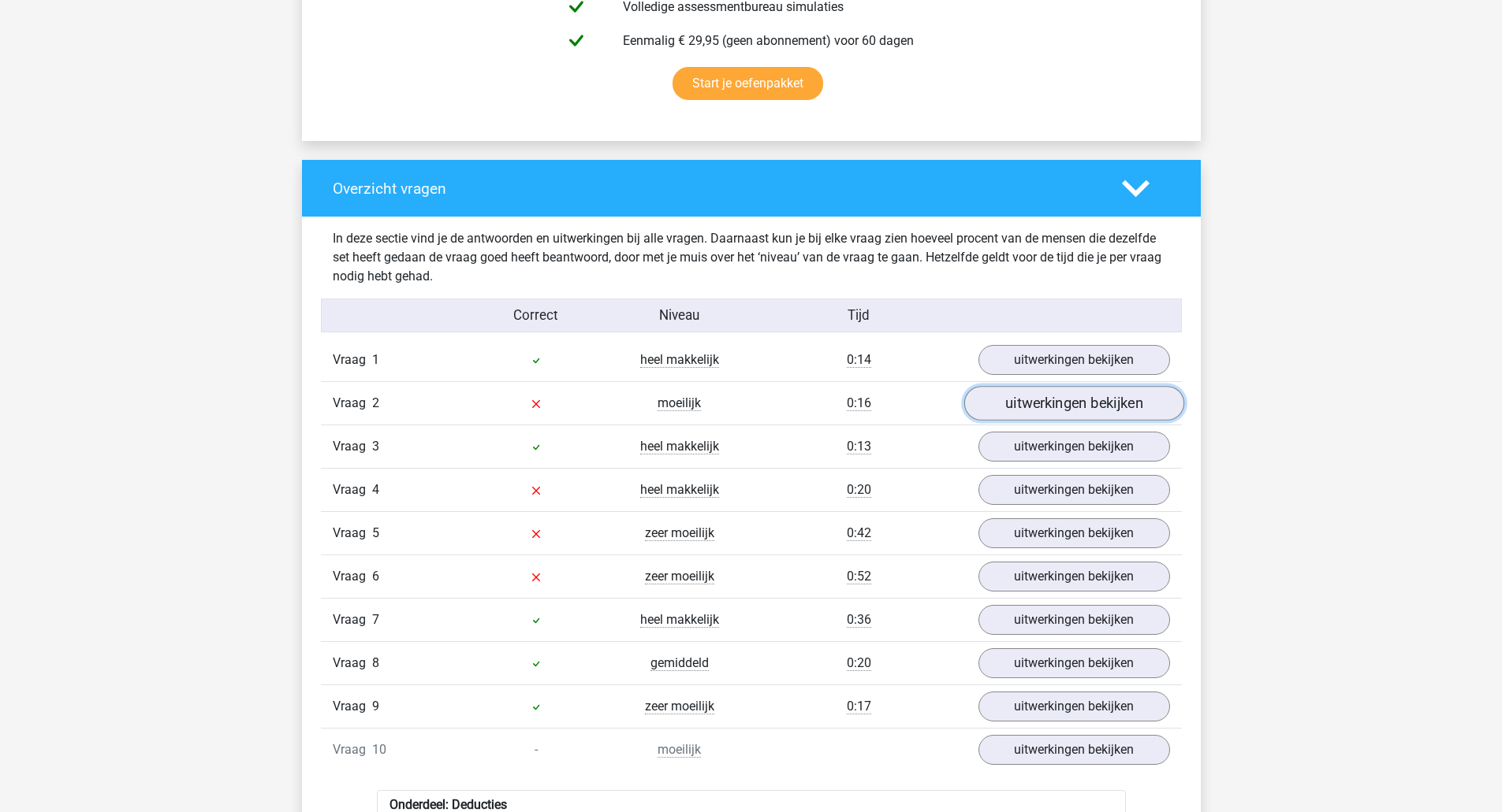
click at [1019, 405] on link "uitwerkingen bekijken" at bounding box center [1073, 404] width 220 height 35
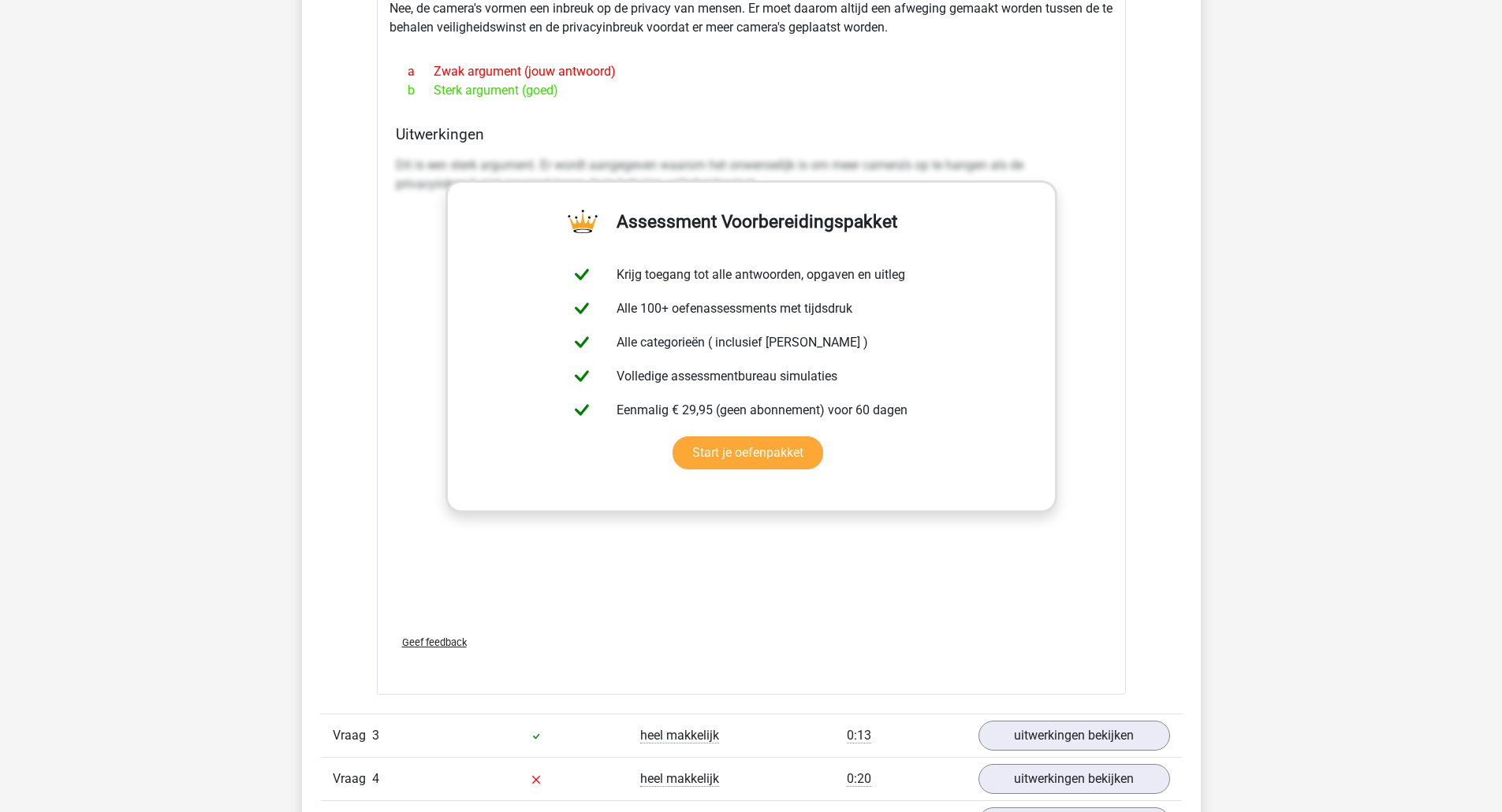
scroll to position [1812, 0]
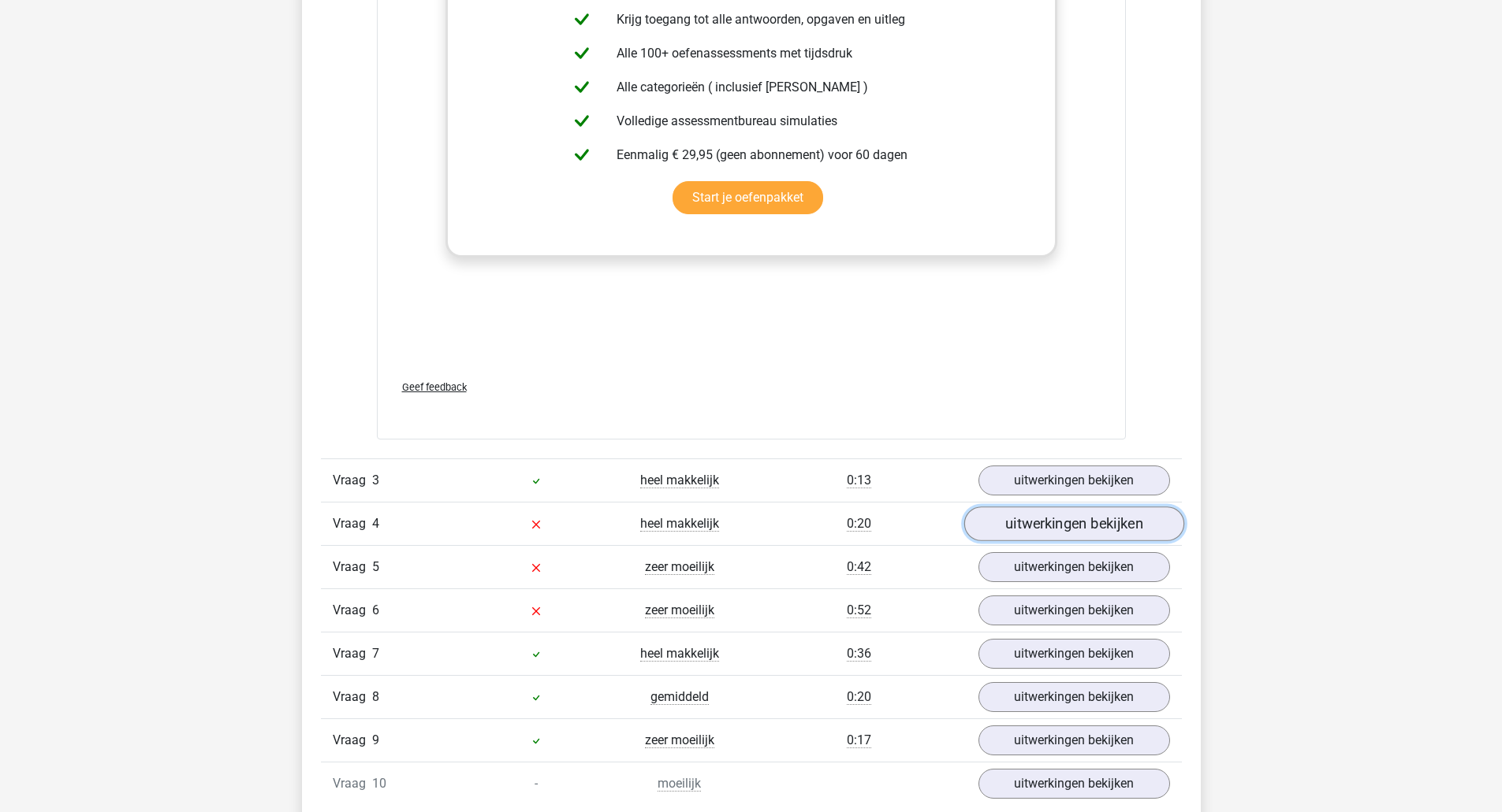
click at [1014, 533] on link "uitwerkingen bekijken" at bounding box center [1073, 524] width 220 height 35
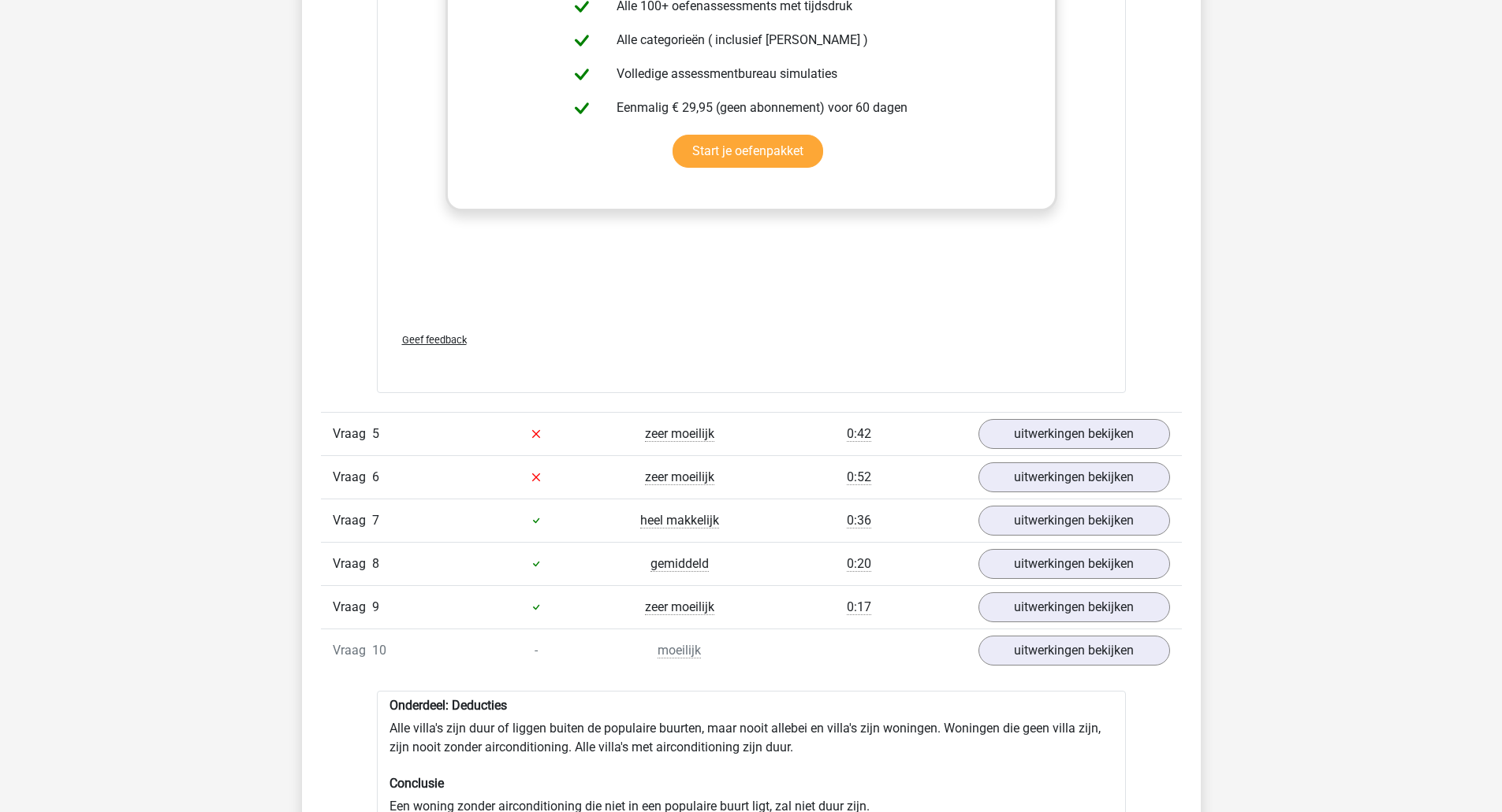
scroll to position [2758, 0]
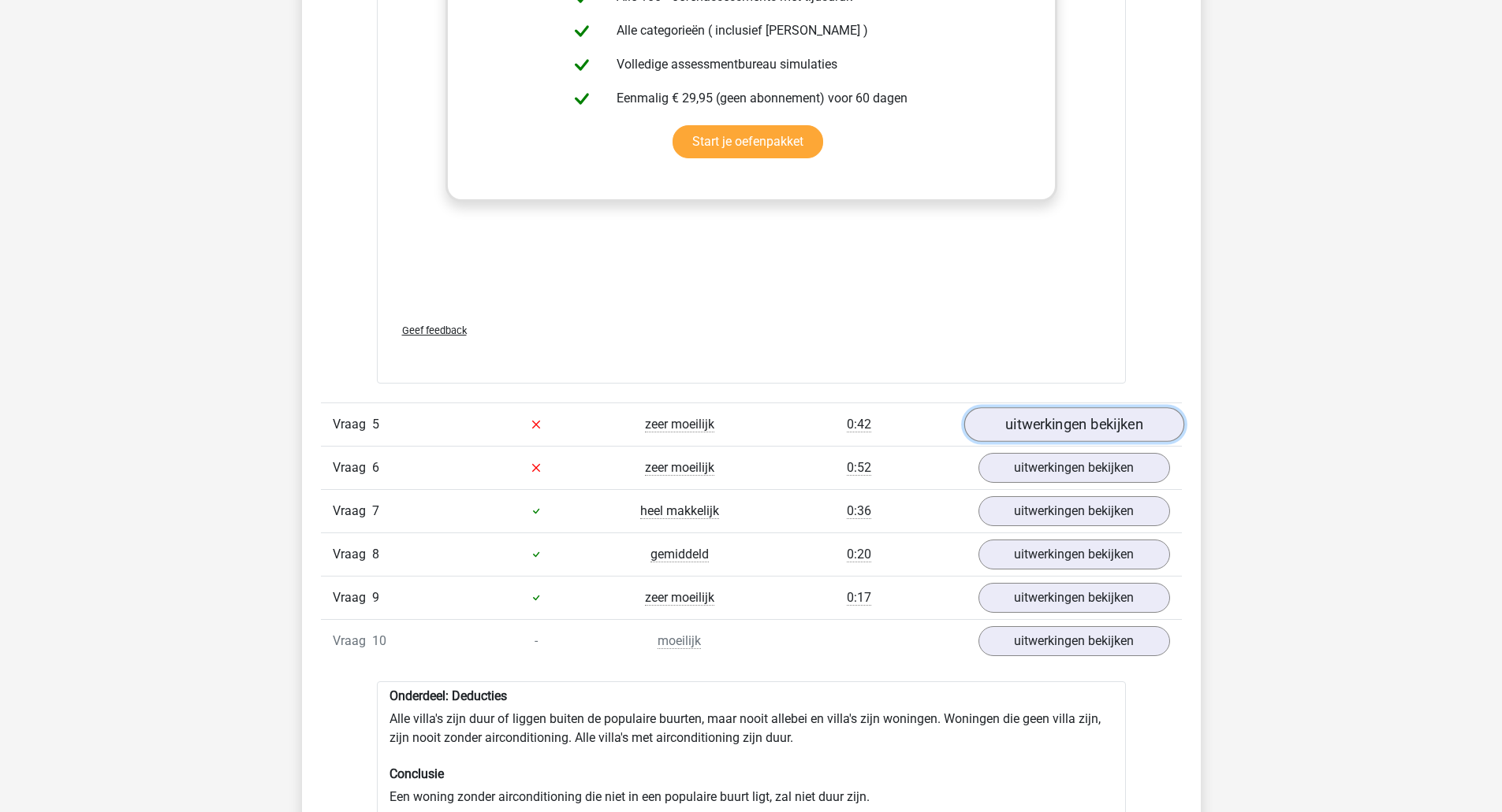
click at [1013, 442] on link "uitwerkingen bekijken" at bounding box center [1073, 424] width 220 height 35
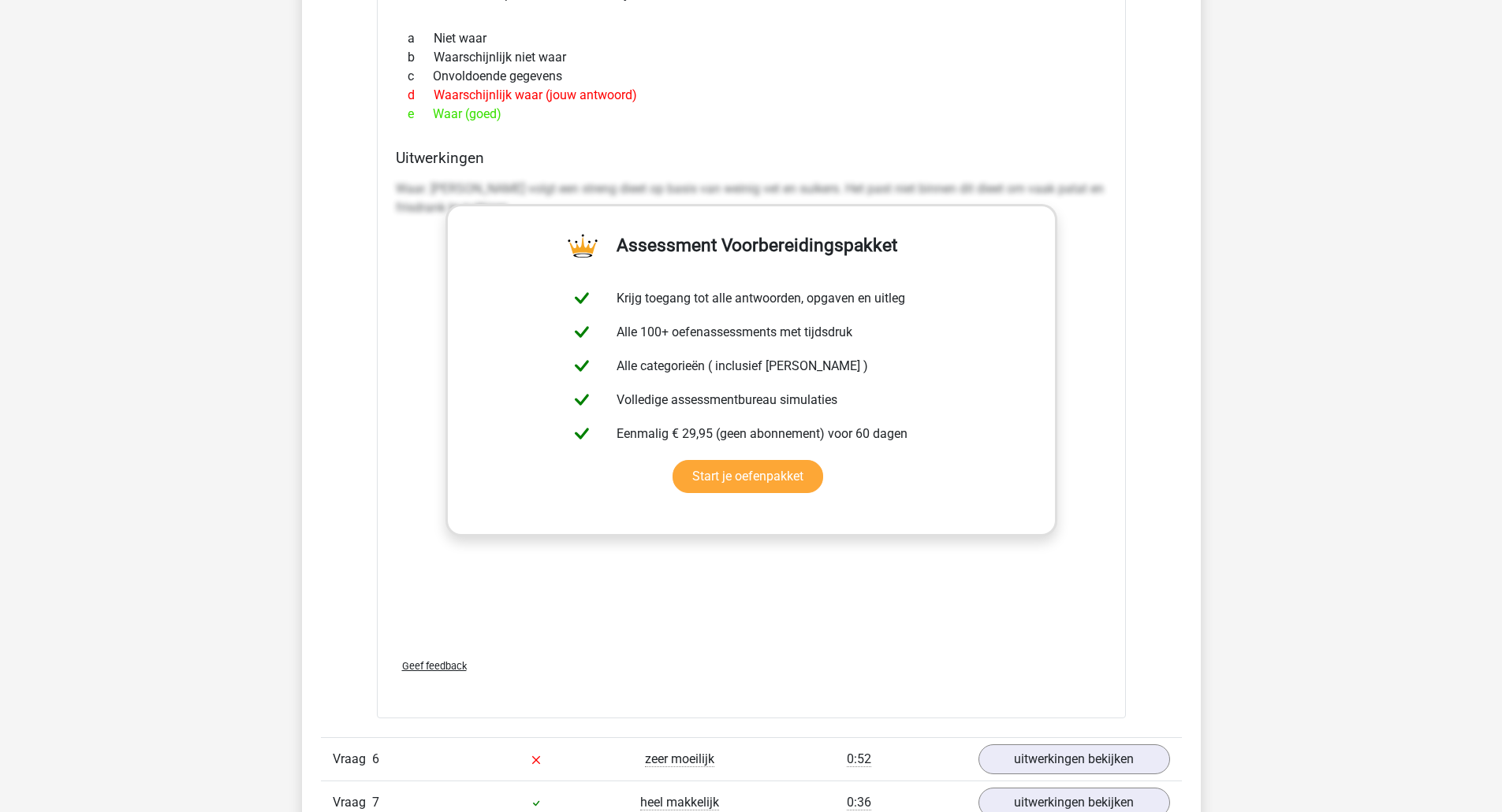
scroll to position [3624, 0]
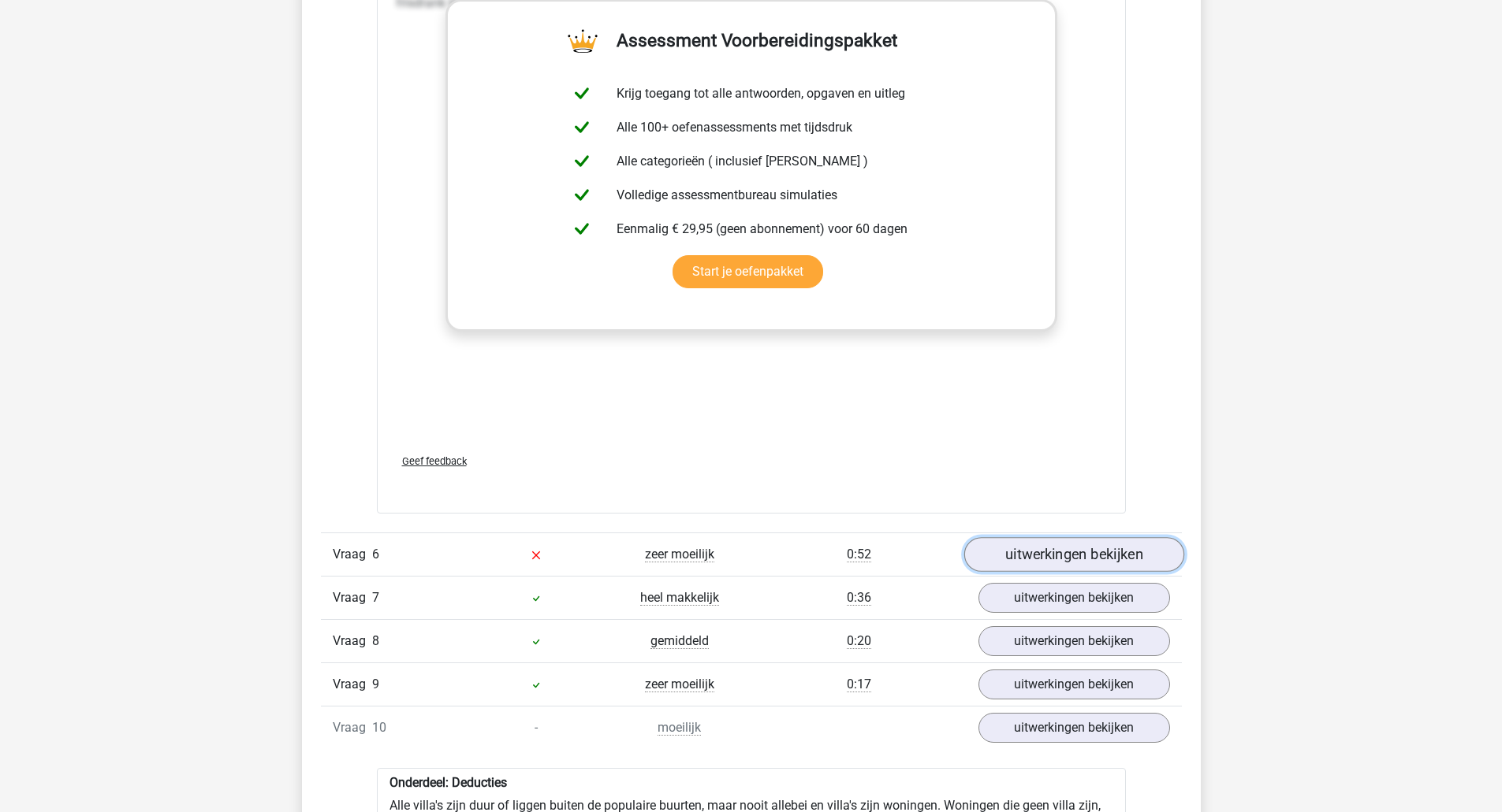
click at [1074, 545] on link "uitwerkingen bekijken" at bounding box center [1073, 554] width 220 height 35
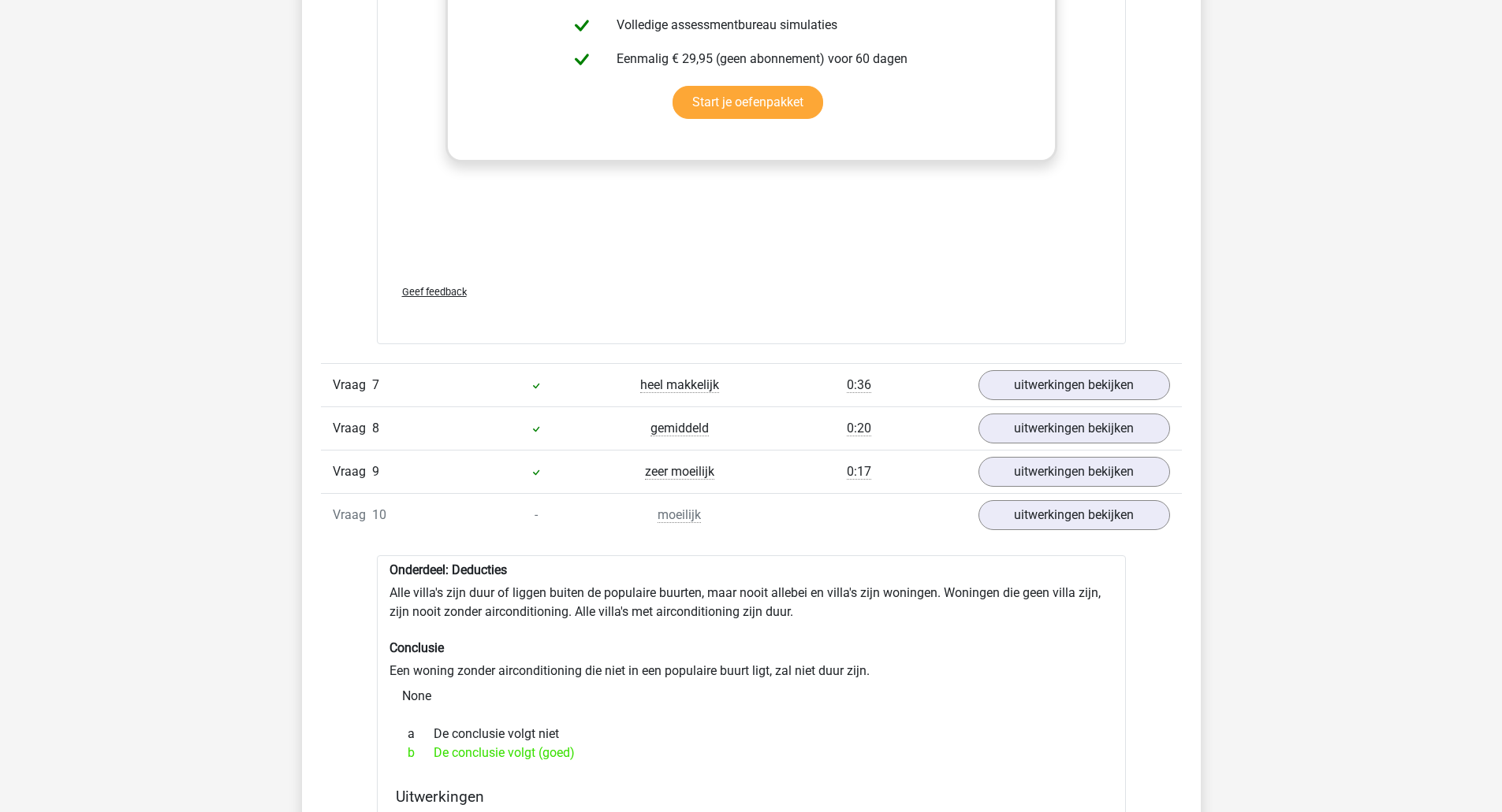
scroll to position [4728, 0]
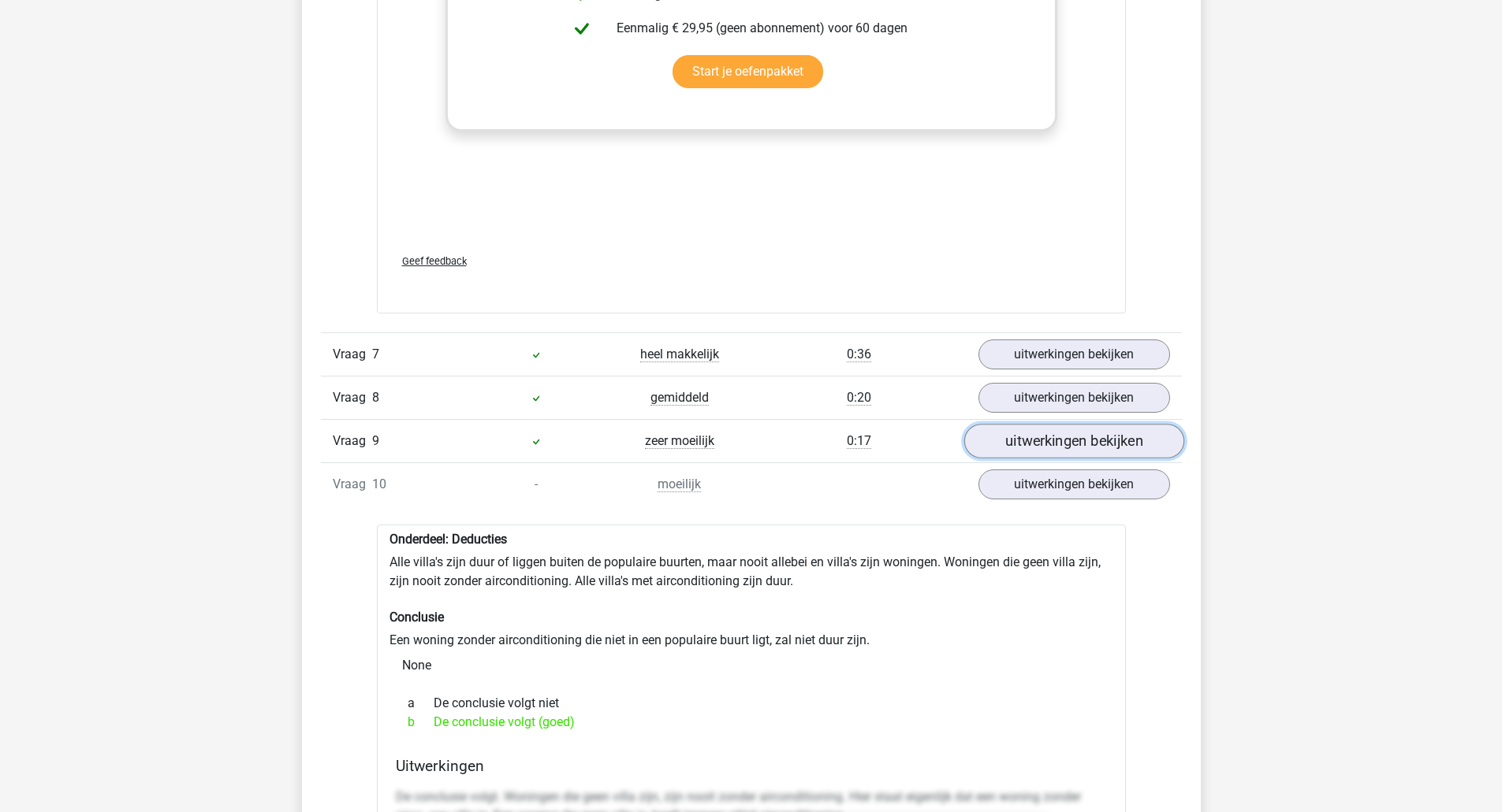
click at [1033, 447] on link "uitwerkingen bekijken" at bounding box center [1073, 441] width 220 height 35
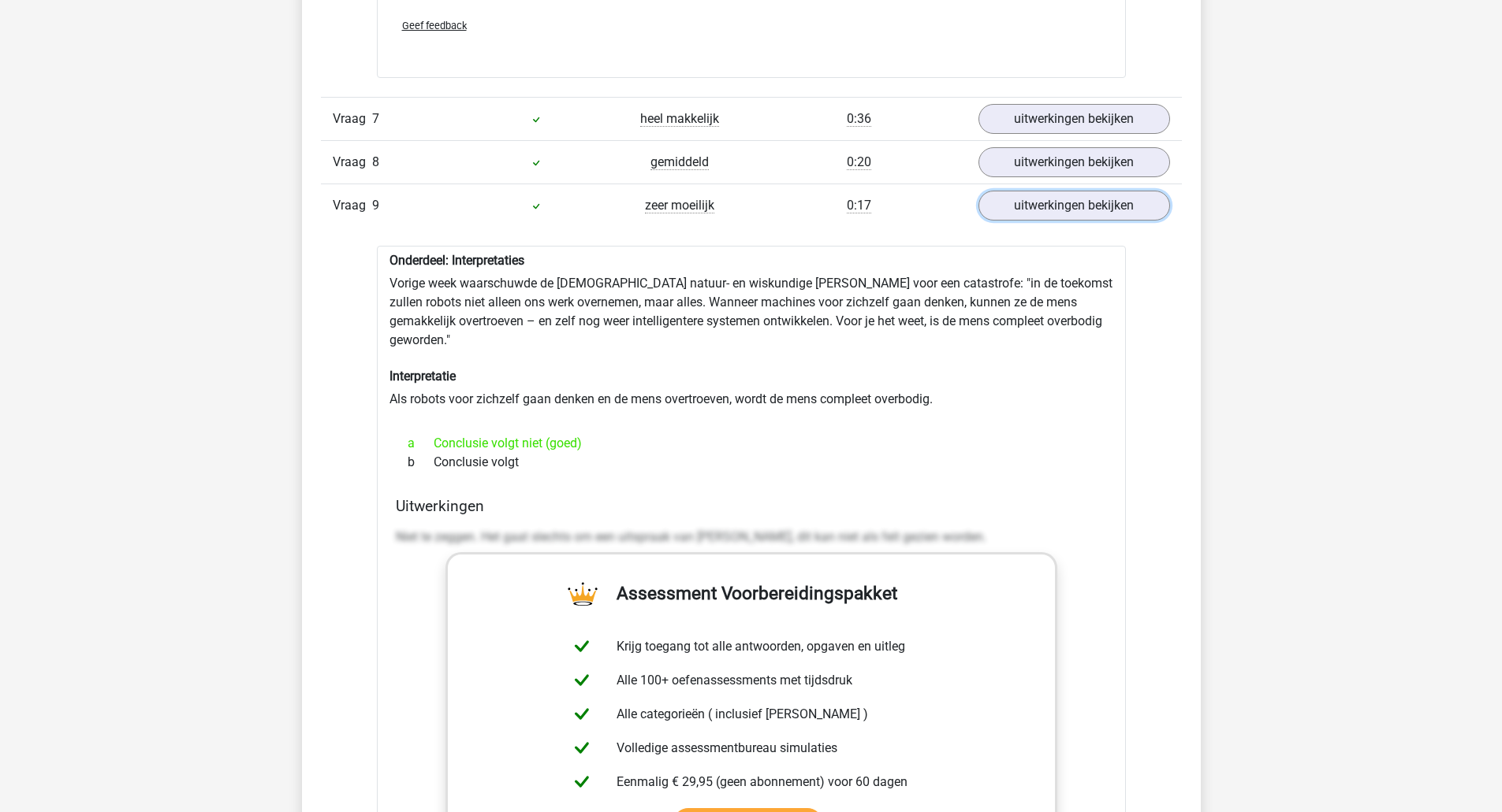
scroll to position [4964, 0]
